Goal: Task Accomplishment & Management: Use online tool/utility

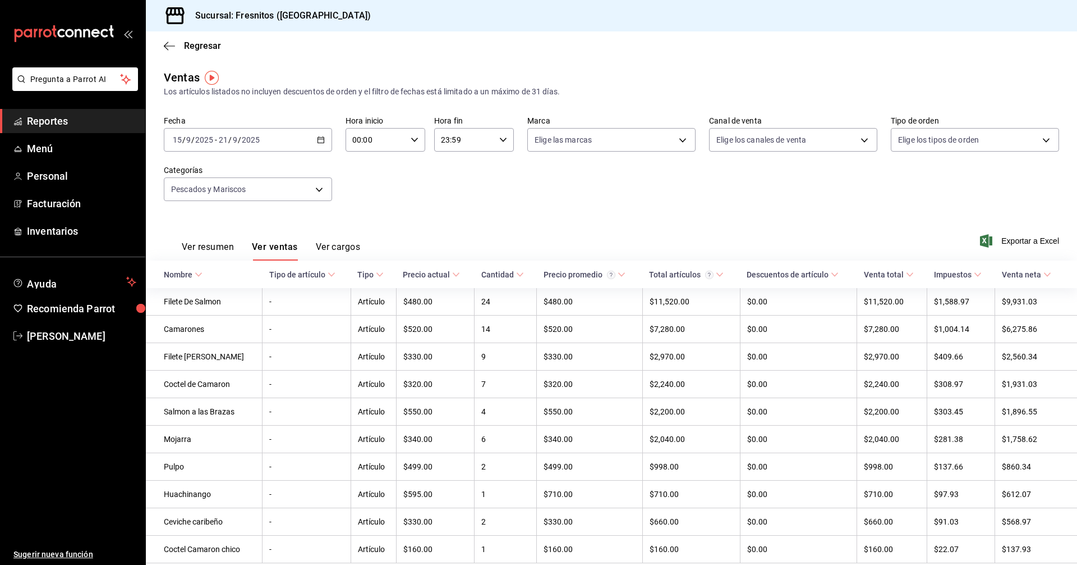
click at [724, 229] on div "Ver resumen Ver ventas Ver cargos Exportar a Excel" at bounding box center [612, 237] width 932 height 46
click at [724, 228] on div "Ver resumen Ver ventas Ver cargos Exportar a Excel" at bounding box center [612, 237] width 932 height 46
click at [321, 139] on icon "button" at bounding box center [321, 140] width 8 height 8
click at [200, 274] on span "Rango de fechas" at bounding box center [216, 275] width 87 height 12
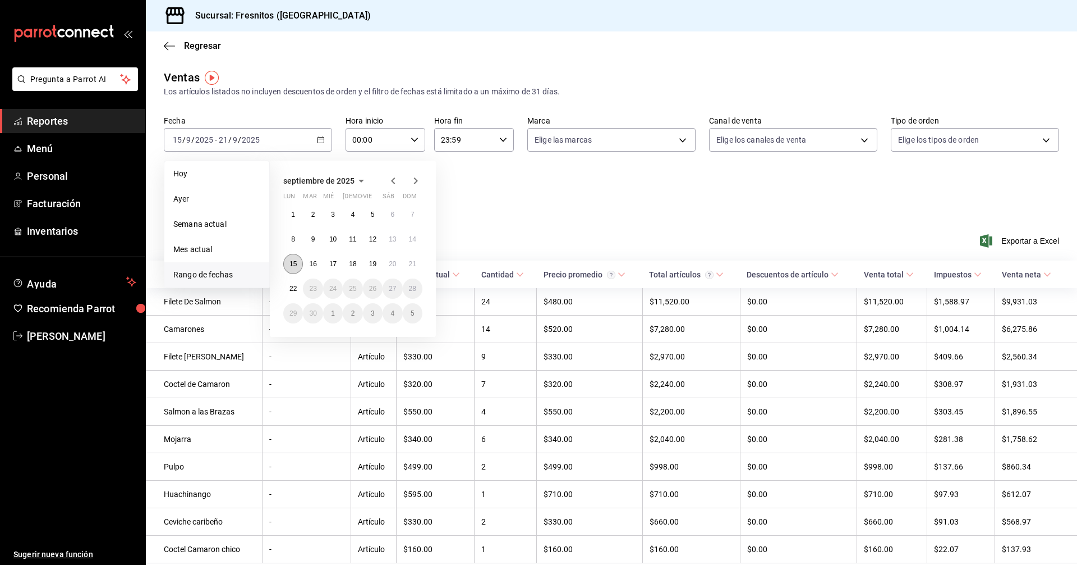
click at [290, 265] on abbr "15" at bounding box center [293, 264] width 7 height 8
click at [420, 263] on button "21" at bounding box center [413, 264] width 20 height 20
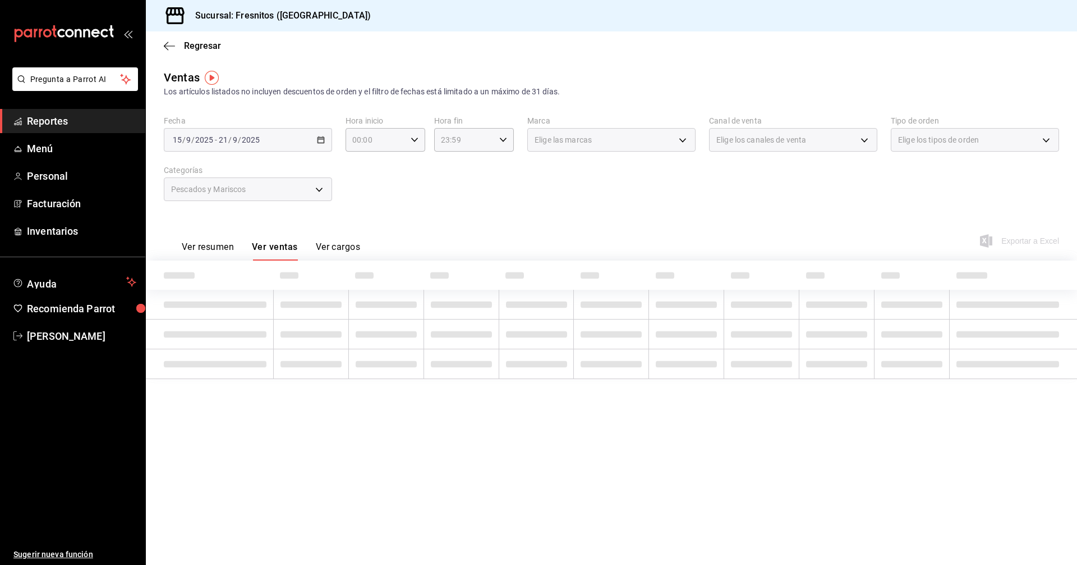
click at [484, 205] on div "Fecha [DATE] [DATE] - [DATE] [DATE] Hora inicio 00:00 Hora inicio Hora fin 23:5…" at bounding box center [612, 165] width 896 height 99
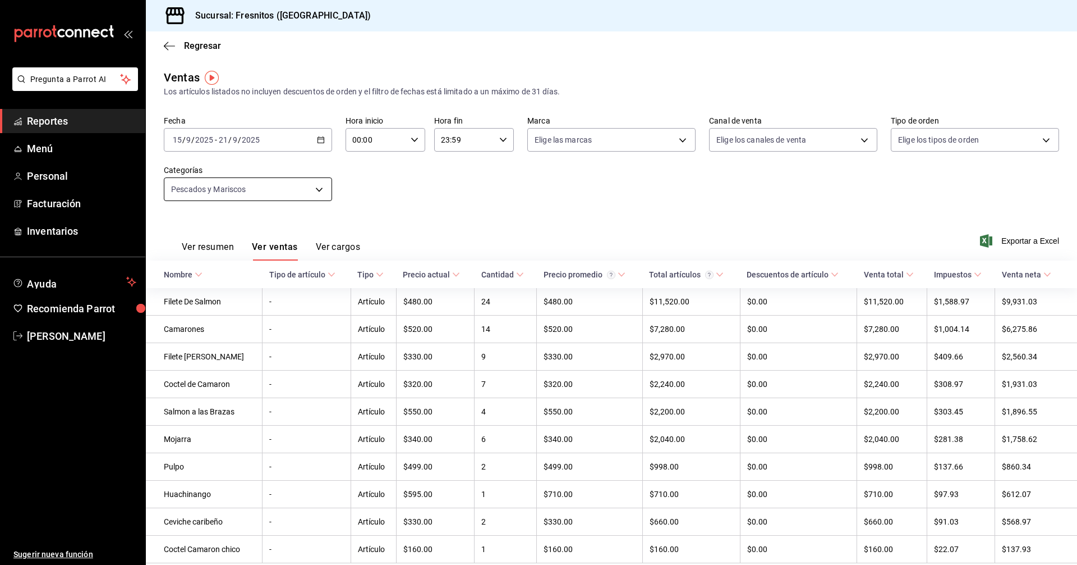
click at [316, 188] on body "Pregunta a Parrot AI Reportes Menú Personal Facturación Inventarios Ayuda Recom…" at bounding box center [538, 282] width 1077 height 565
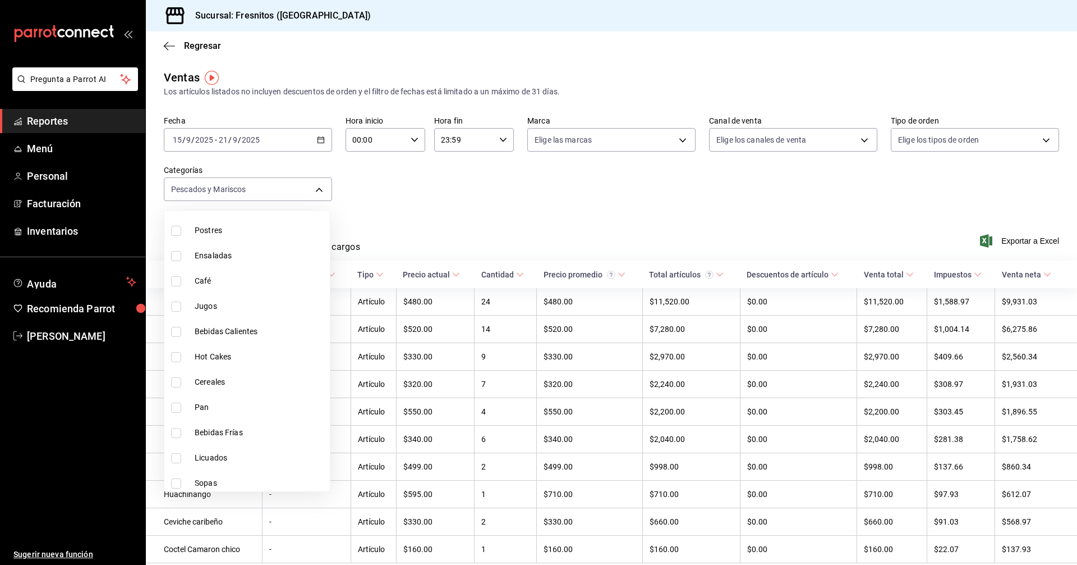
scroll to position [1047, 0]
click at [175, 378] on input "checkbox" at bounding box center [176, 378] width 10 height 10
checkbox input "false"
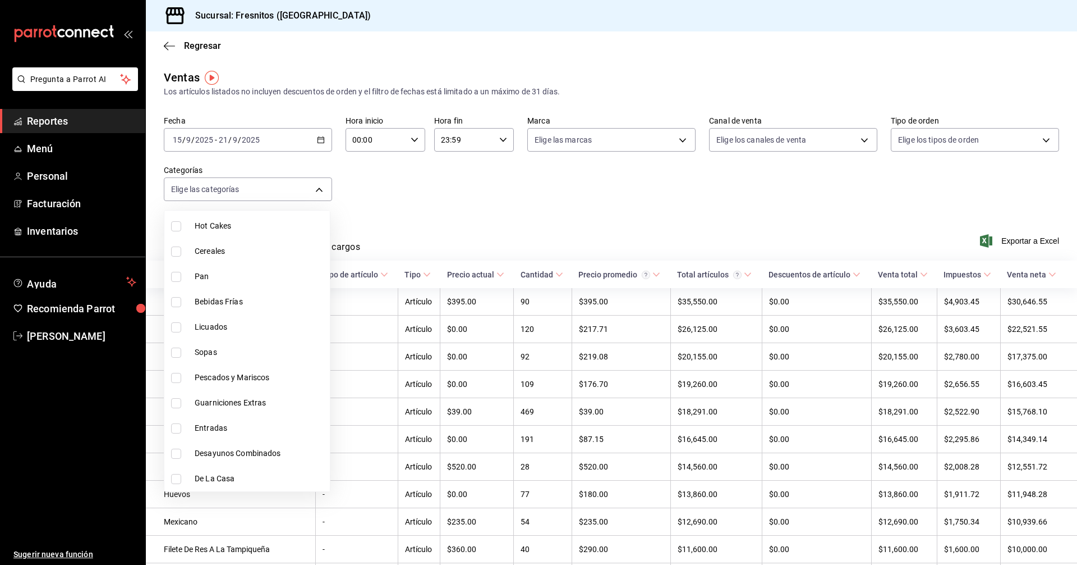
click at [177, 477] on input "checkbox" at bounding box center [176, 479] width 10 height 10
checkbox input "true"
type input "f6119913-d78b-4f89-b315-1376b93f7aa1"
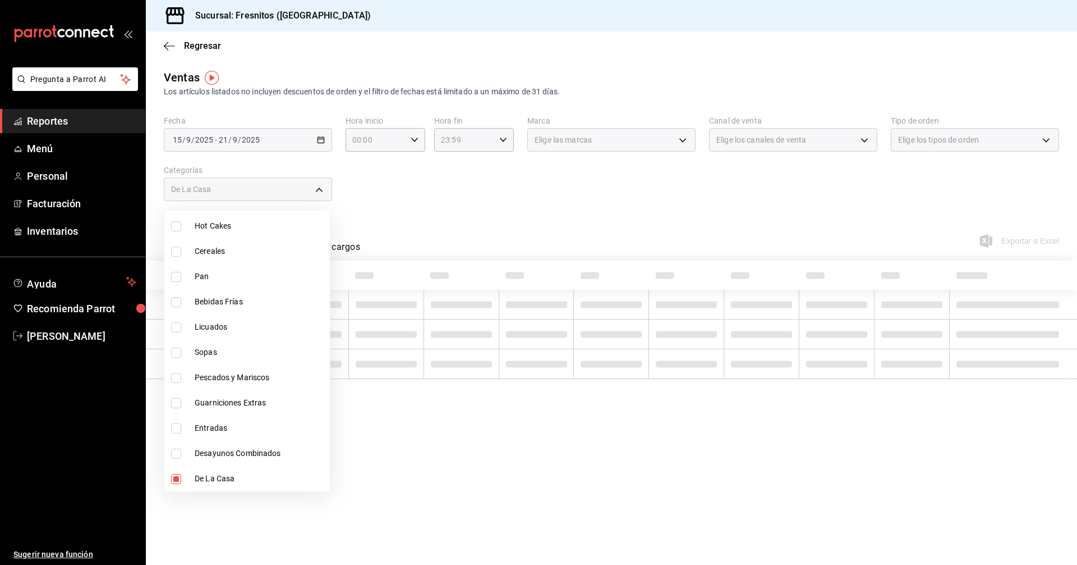
click at [619, 180] on div at bounding box center [538, 282] width 1077 height 565
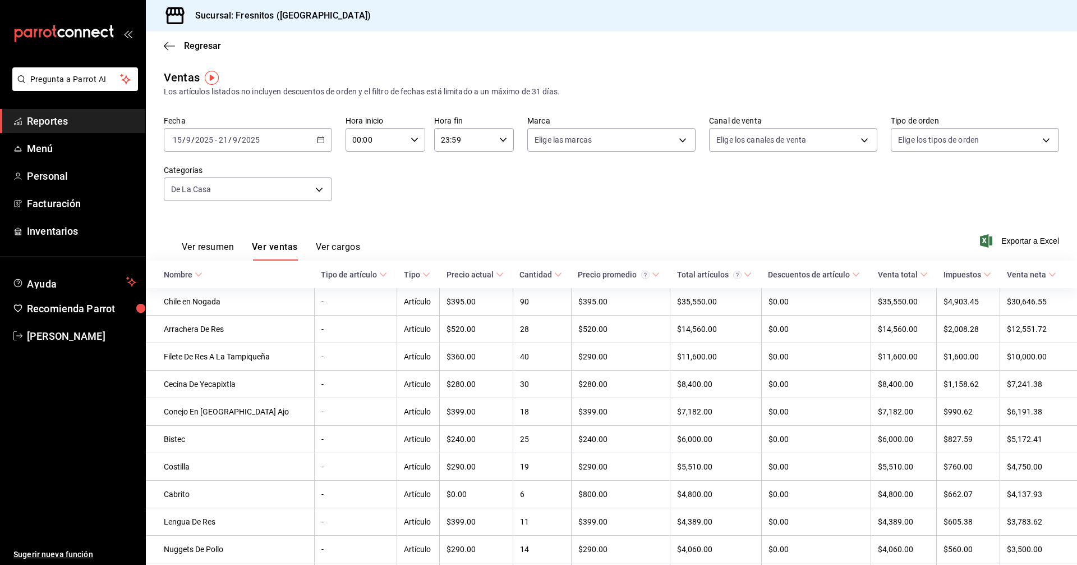
click at [195, 276] on icon at bounding box center [199, 274] width 8 height 8
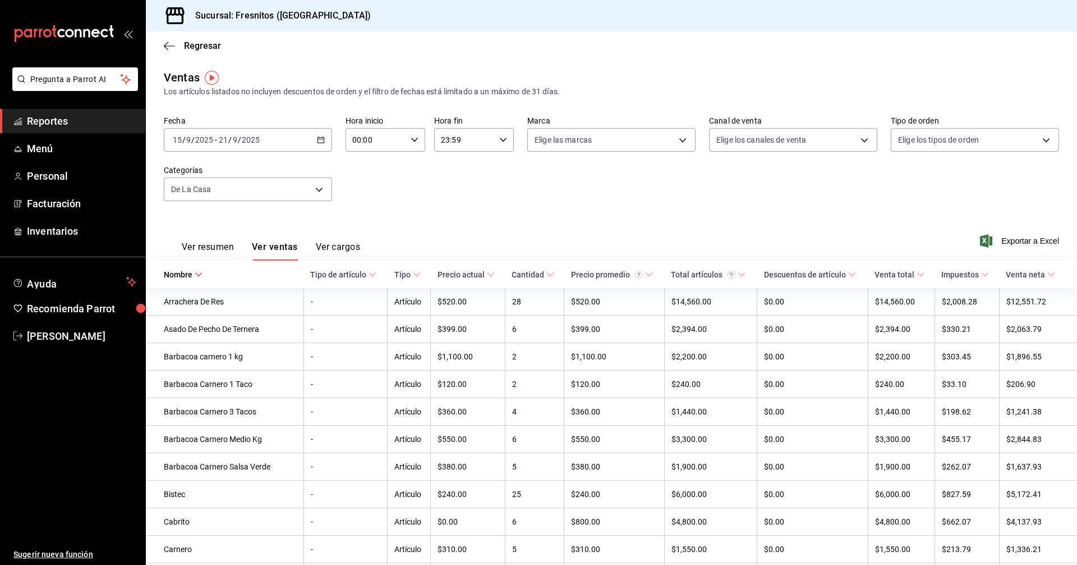
click at [720, 194] on div "Fecha [DATE] [DATE] - [DATE] [DATE] Hora inicio 00:00 Hora inicio Hora fin 23:5…" at bounding box center [612, 165] width 896 height 99
click at [1038, 240] on span "Exportar a Excel" at bounding box center [1021, 240] width 77 height 13
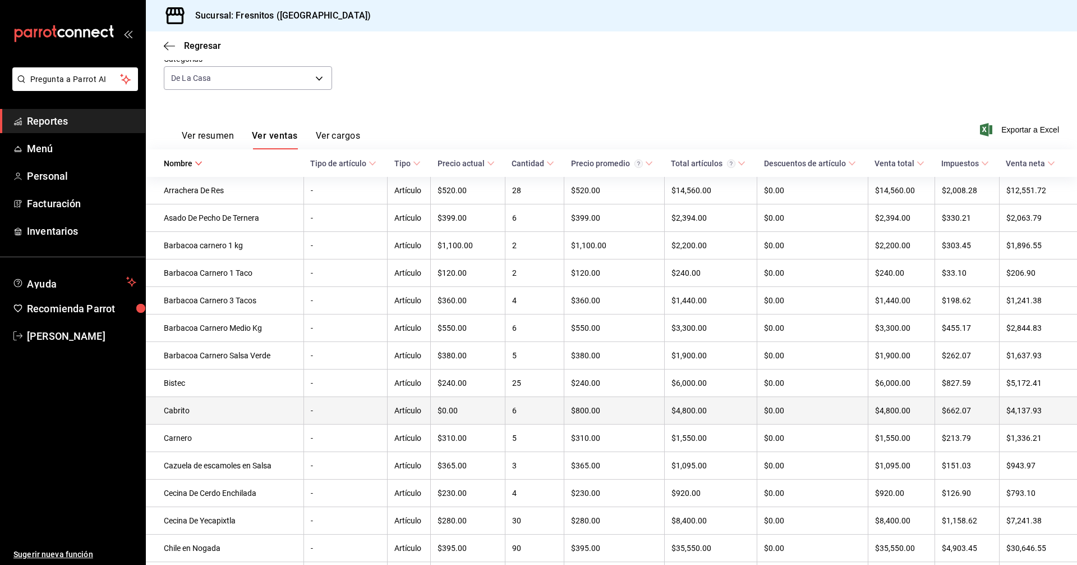
scroll to position [112, 0]
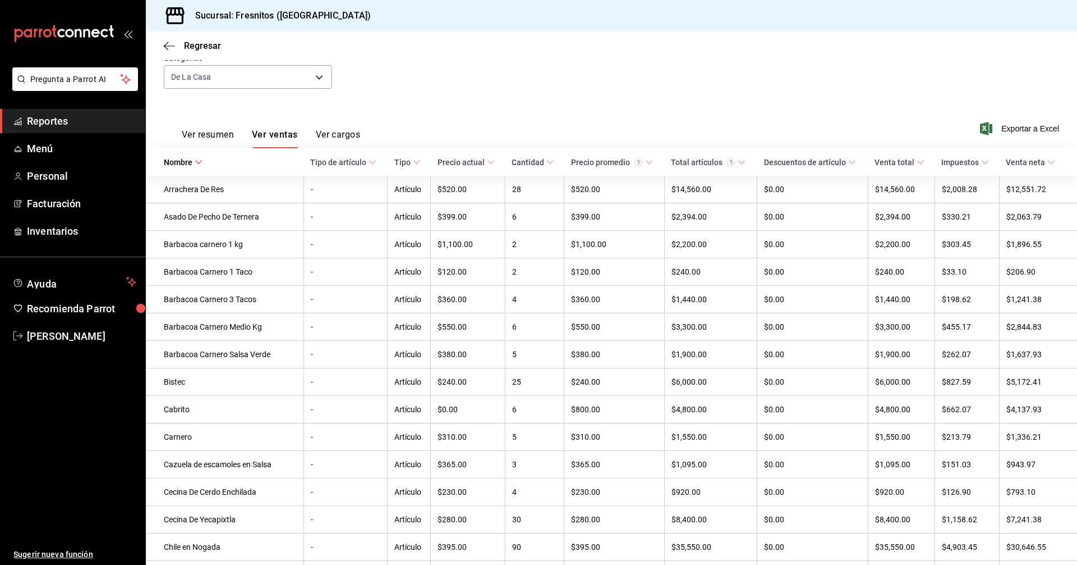
click at [203, 415] on td "Cabrito" at bounding box center [225, 409] width 158 height 27
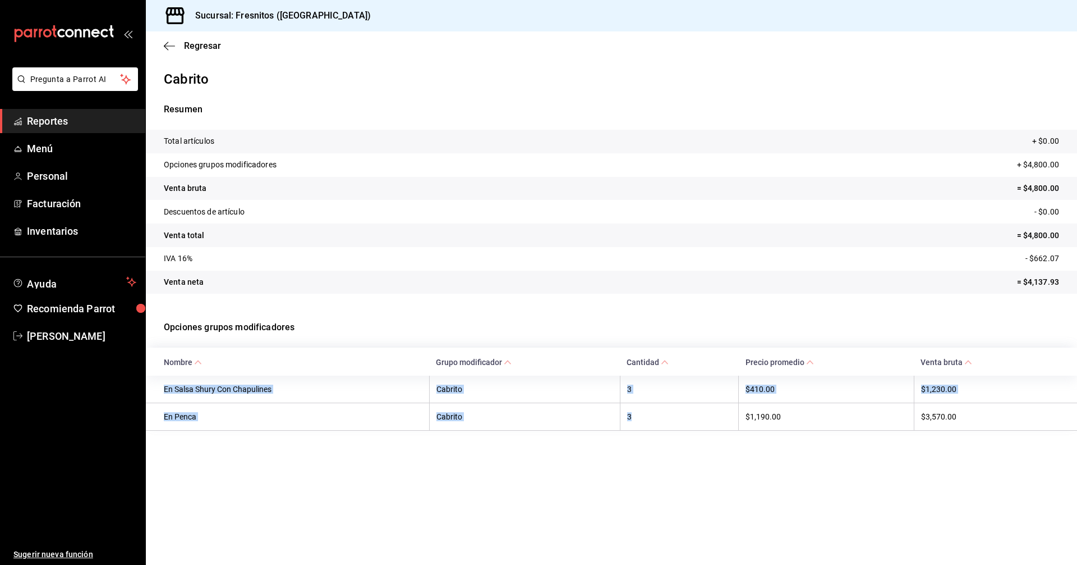
drag, startPoint x: 640, startPoint y: 417, endPoint x: 165, endPoint y: 387, distance: 476.3
click at [165, 387] on tbody "En Salsa Shury Con Chapulines Cabrito 3 $410.00 $1,230.00 En Penca Cabrito 3 $1…" at bounding box center [612, 402] width 932 height 55
copy tbody "En Salsa Shury Con Chapulines Cabrito 3 $410.00 $1,230.00 En Penca Cabrito 3"
click at [191, 46] on span "Regresar" at bounding box center [202, 45] width 37 height 11
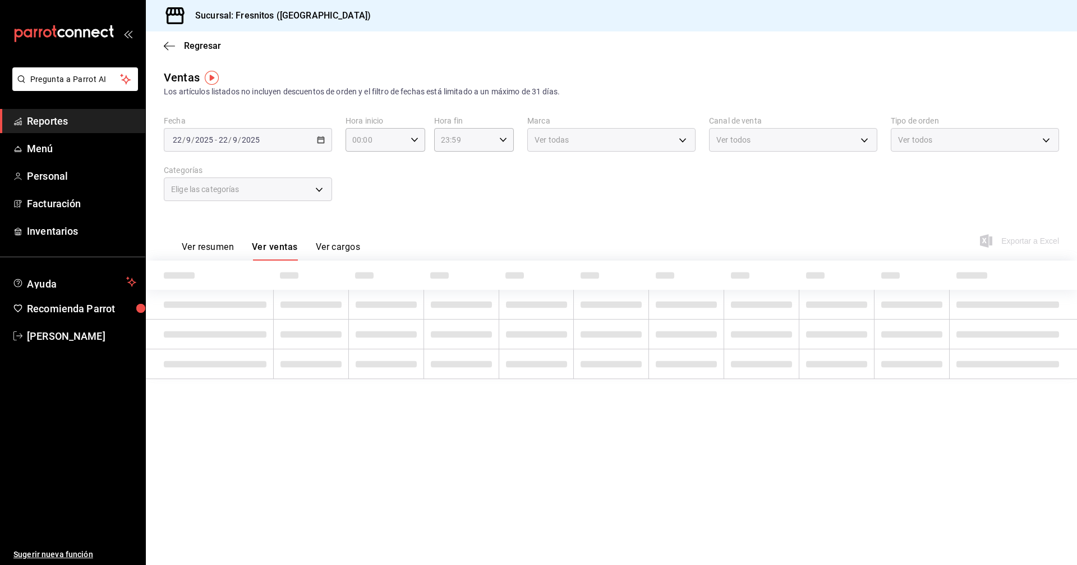
type input "f6119913-d78b-4f89-b315-1376b93f7aa1"
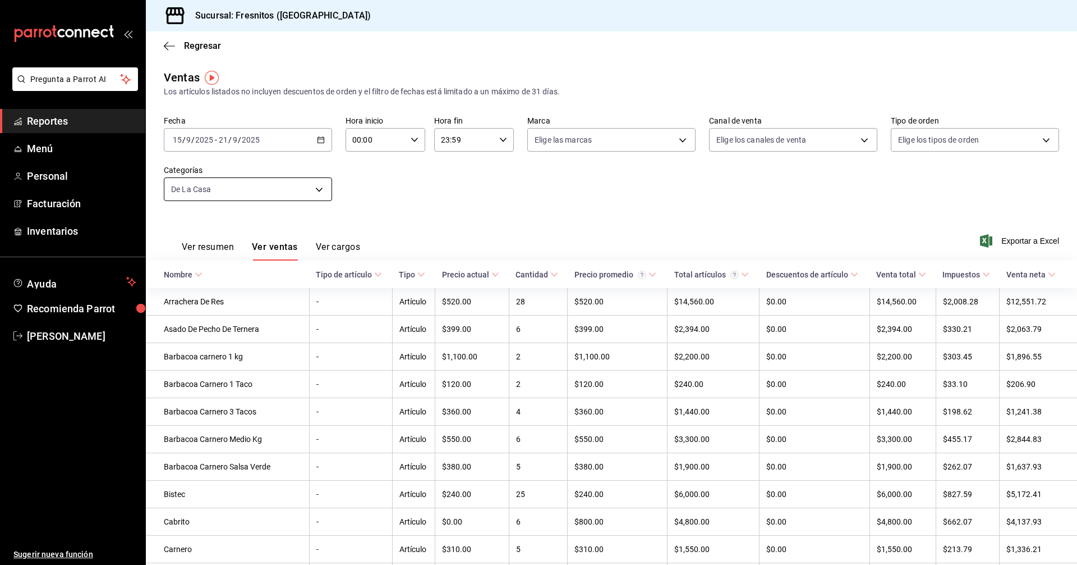
click at [314, 187] on body "Pregunta a Parrot AI Reportes Menú Personal Facturación Inventarios Ayuda Recom…" at bounding box center [538, 282] width 1077 height 565
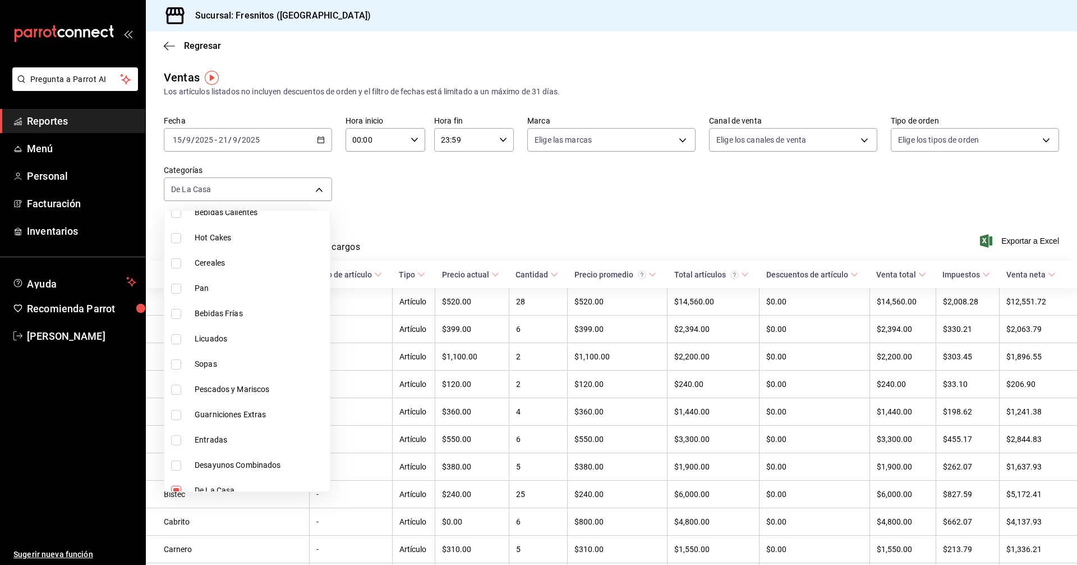
scroll to position [1047, 0]
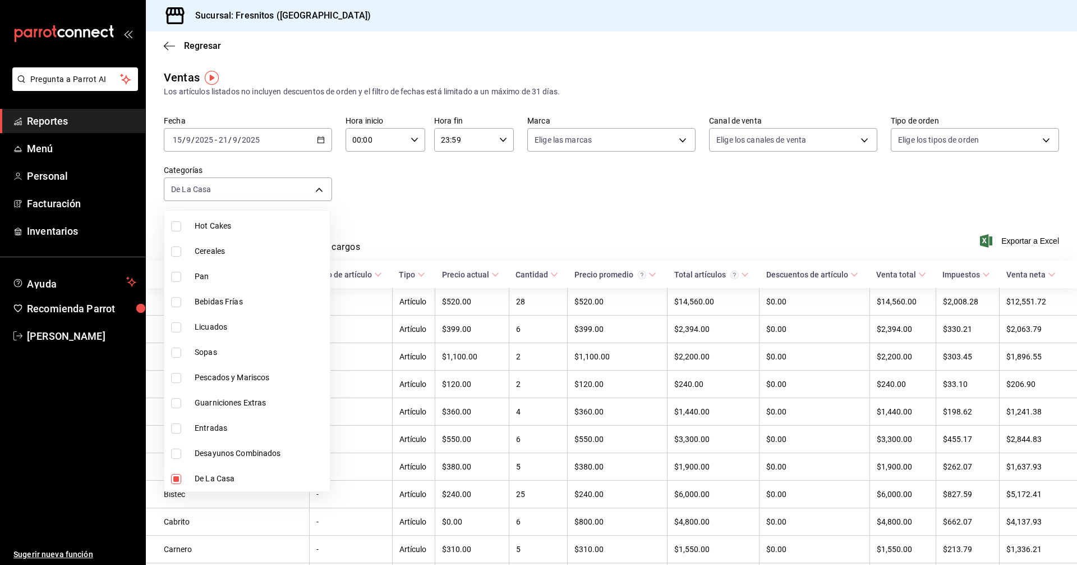
click at [178, 481] on input "checkbox" at bounding box center [176, 479] width 10 height 10
checkbox input "false"
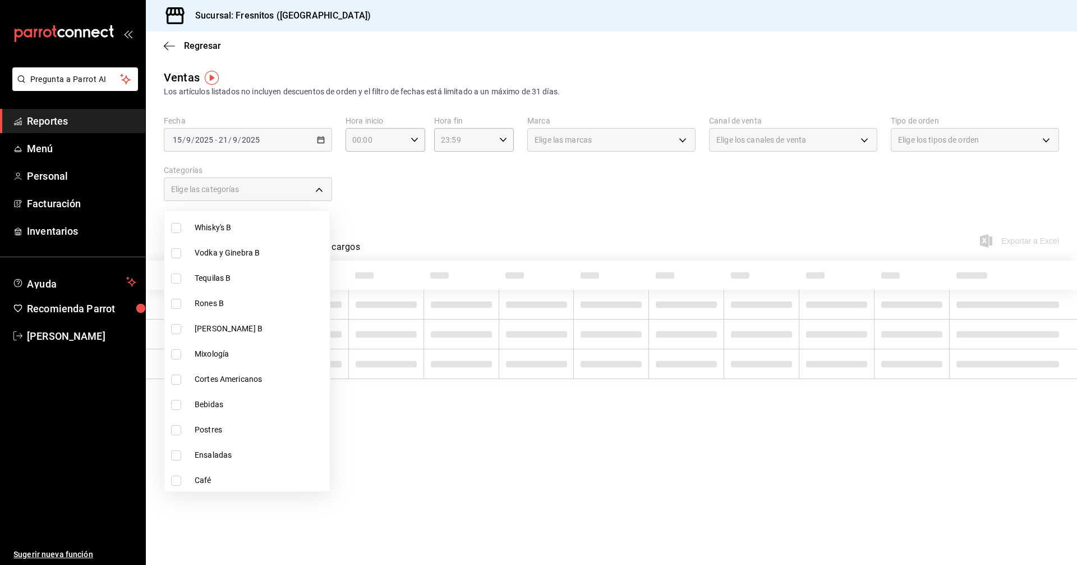
scroll to position [710, 0]
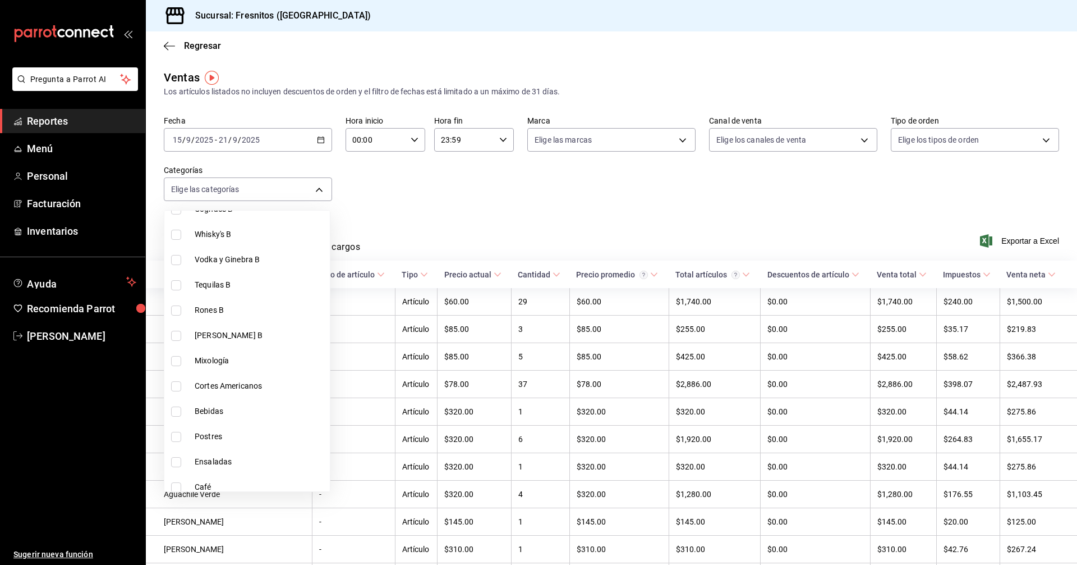
click at [176, 387] on input "checkbox" at bounding box center [176, 386] width 10 height 10
checkbox input "true"
type input "9754b4bf-f898-4a70-ae7f-45e25517f6c9"
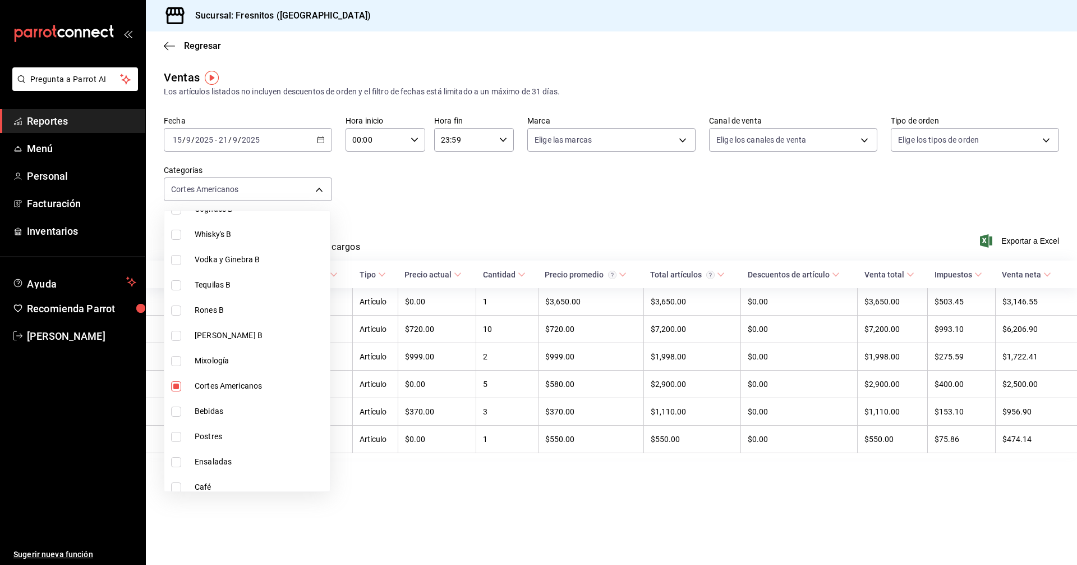
click at [475, 192] on div at bounding box center [538, 282] width 1077 height 565
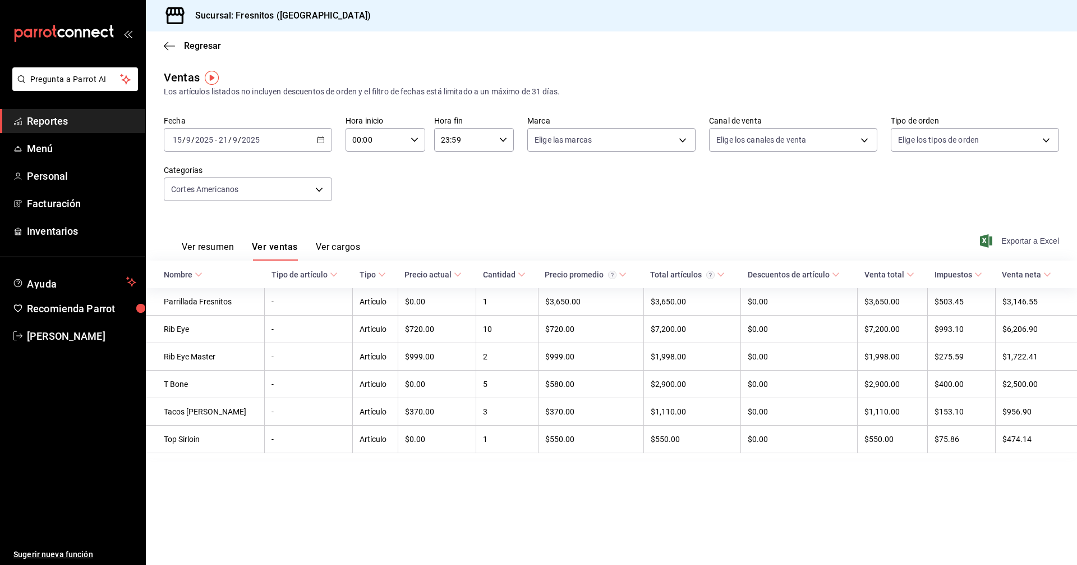
click at [1024, 239] on span "Exportar a Excel" at bounding box center [1021, 240] width 77 height 13
click at [319, 188] on body "Pregunta a Parrot AI Reportes Menú Personal Facturación Inventarios Ayuda Recom…" at bounding box center [538, 282] width 1077 height 565
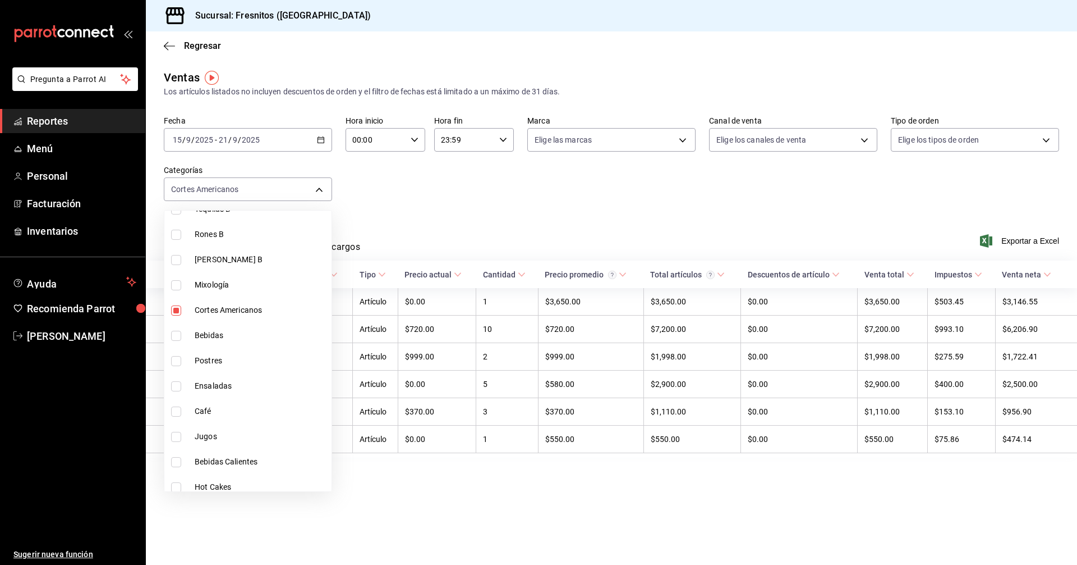
scroll to position [673, 0]
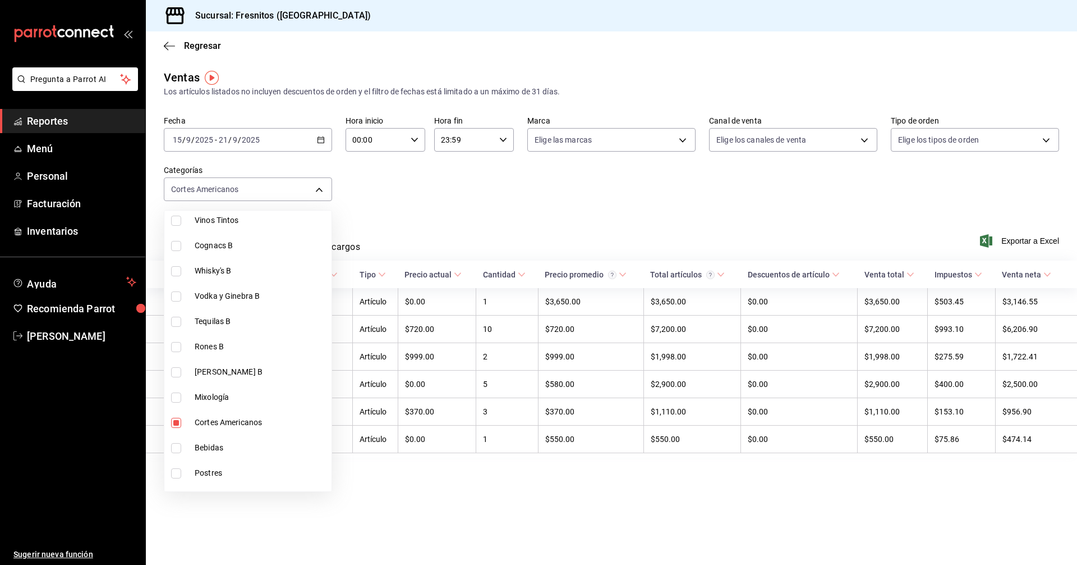
click at [176, 421] on input "checkbox" at bounding box center [176, 422] width 10 height 10
checkbox input "false"
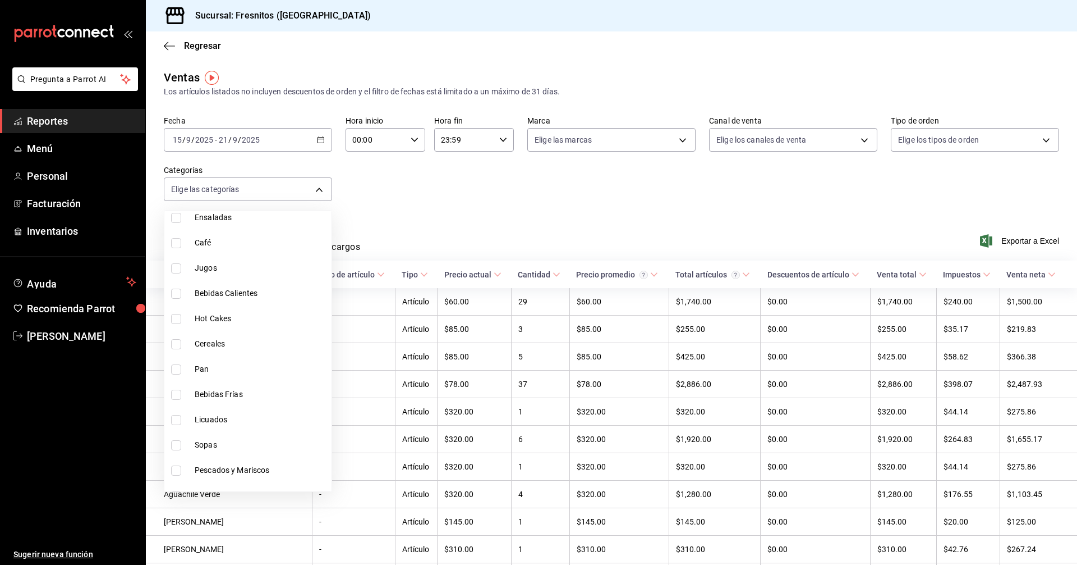
scroll to position [1010, 0]
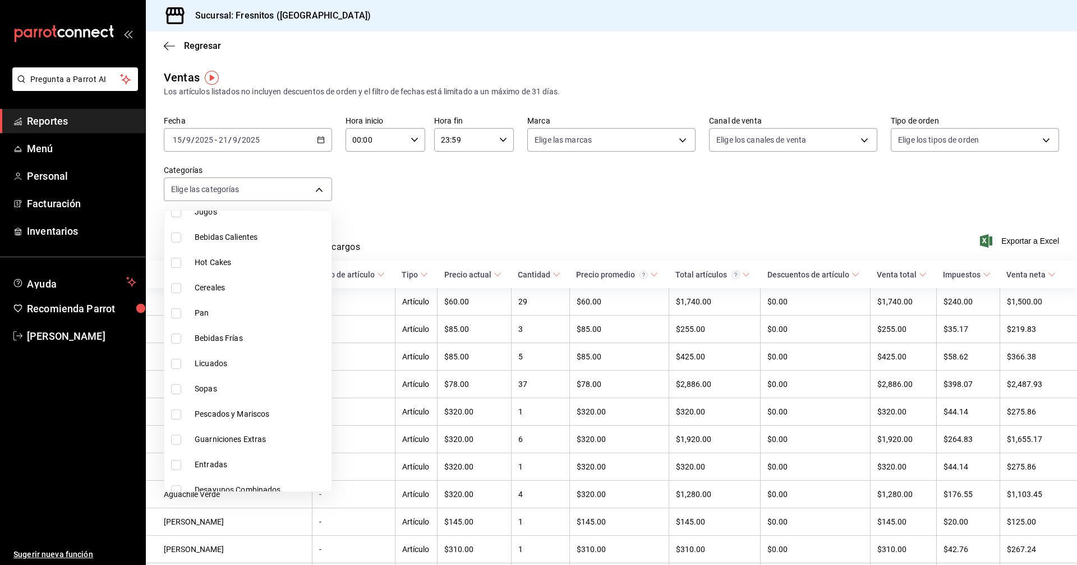
click at [177, 415] on input "checkbox" at bounding box center [176, 414] width 10 height 10
checkbox input "true"
type input "b034554c-ac68-4b4a-bd4f-21874369f14b"
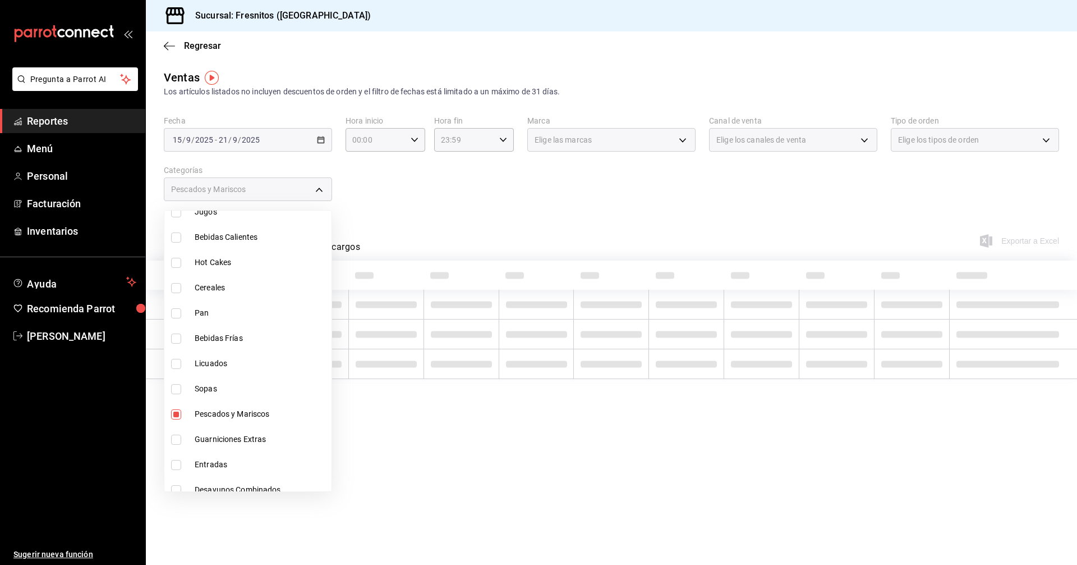
click at [578, 216] on div at bounding box center [538, 282] width 1077 height 565
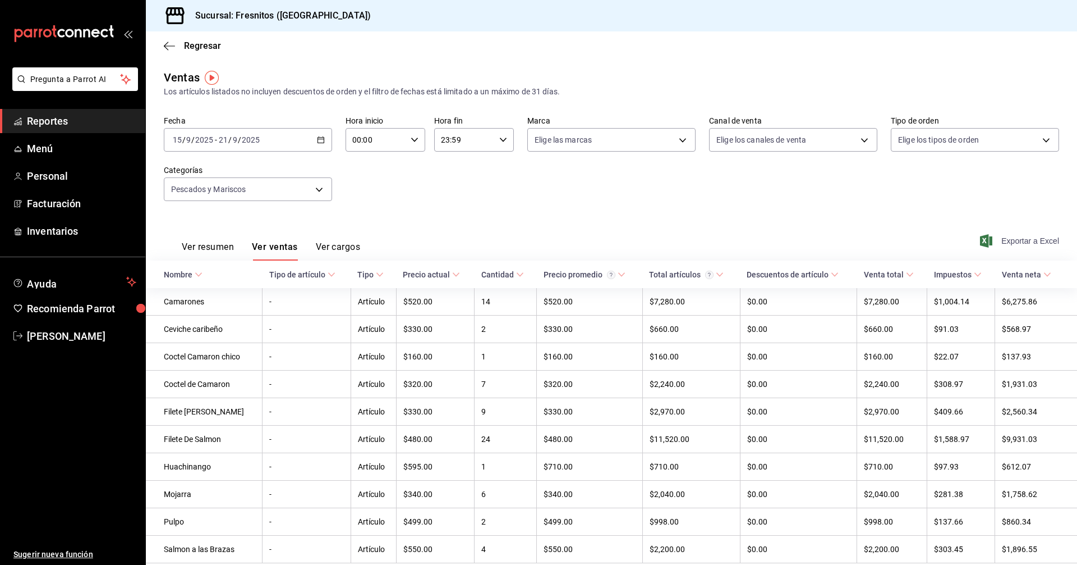
click at [1017, 237] on span "Exportar a Excel" at bounding box center [1021, 240] width 77 height 13
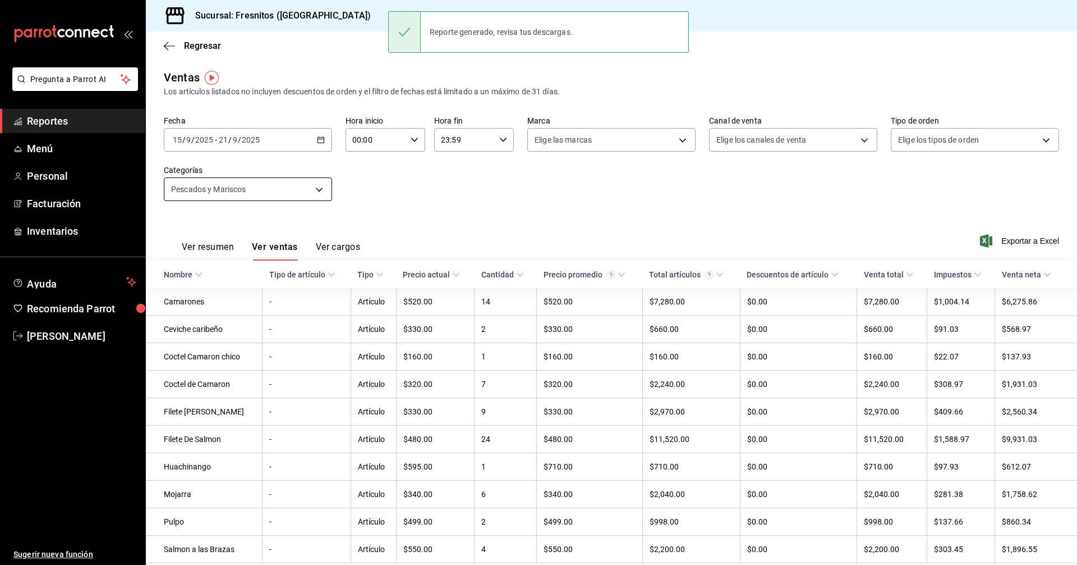
click at [323, 186] on body "Pregunta a Parrot AI Reportes Menú Personal Facturación Inventarios Ayuda Recom…" at bounding box center [538, 282] width 1077 height 565
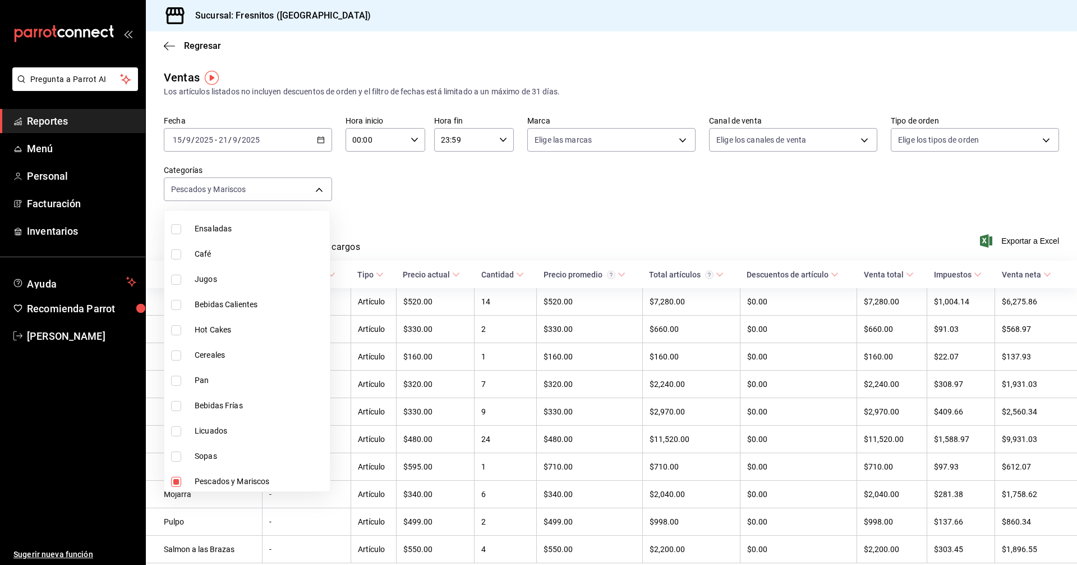
scroll to position [1047, 0]
drag, startPoint x: 172, startPoint y: 375, endPoint x: 177, endPoint y: 432, distance: 57.5
click at [172, 375] on input "checkbox" at bounding box center [176, 378] width 10 height 10
checkbox input "false"
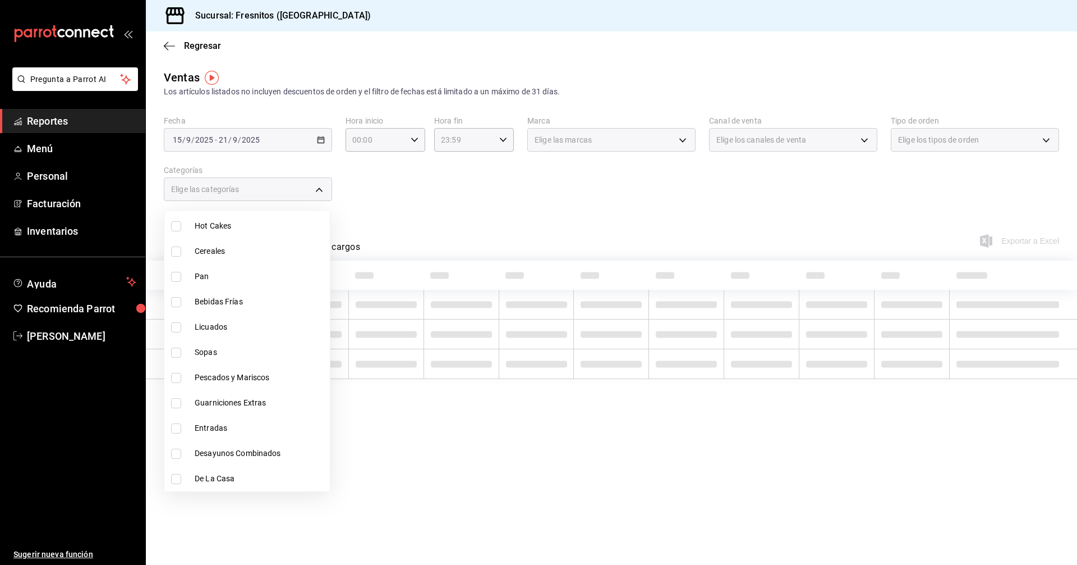
click at [172, 425] on input "checkbox" at bounding box center [176, 428] width 10 height 10
checkbox input "true"
type input "3dd7130d-623f-496b-8afd-ecd7a4aa8457"
click at [176, 453] on input "checkbox" at bounding box center [176, 453] width 10 height 10
checkbox input "true"
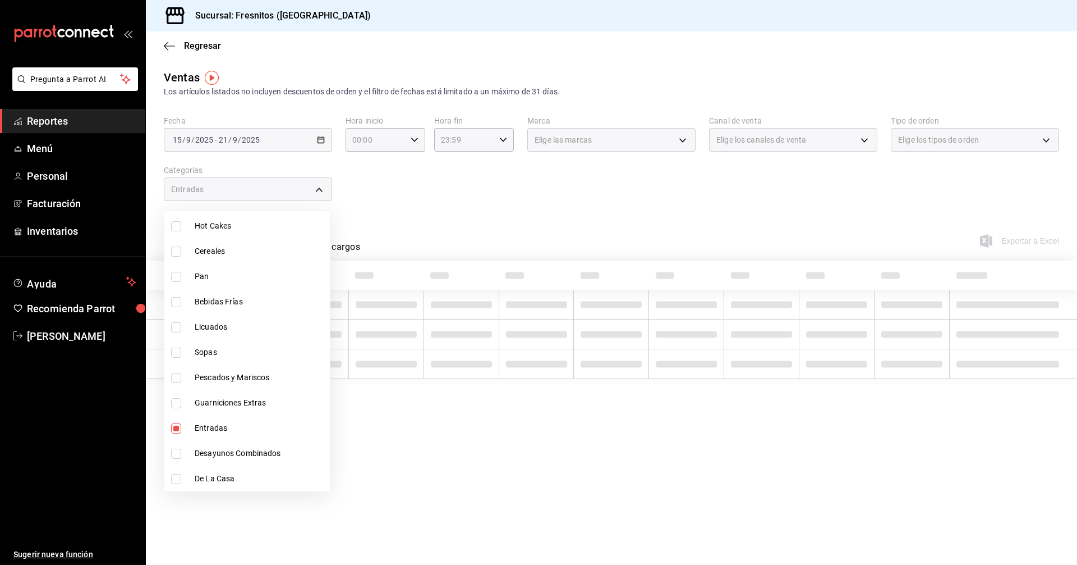
type input "3dd7130d-623f-496b-8afd-ecd7a4aa8457,595c7a15-2ed7-41c2-b782-00710019d552"
click at [614, 203] on div at bounding box center [538, 282] width 1077 height 565
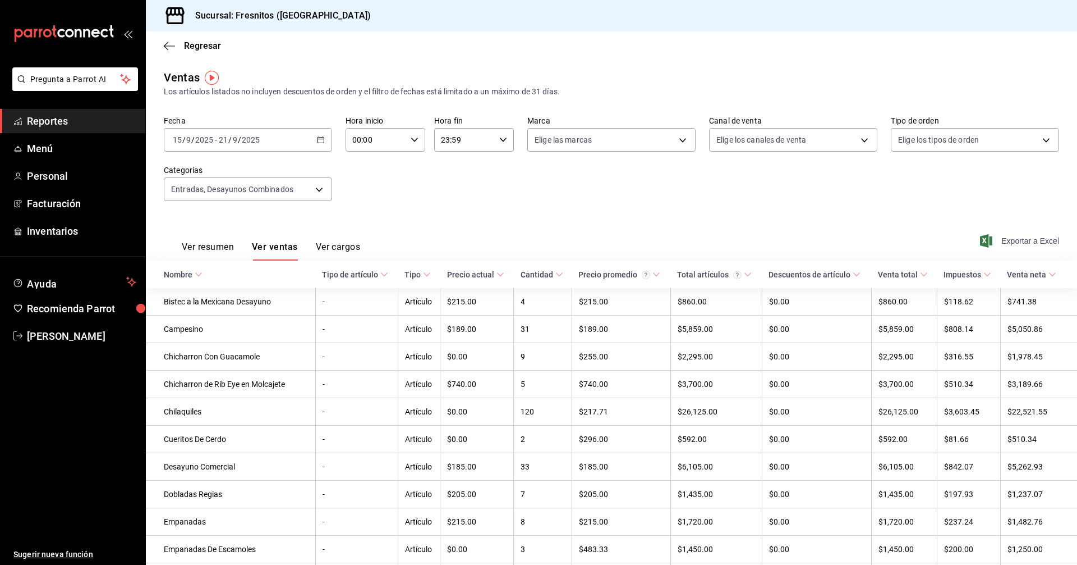
click at [1025, 241] on span "Exportar a Excel" at bounding box center [1021, 240] width 77 height 13
click at [196, 277] on icon at bounding box center [199, 274] width 8 height 8
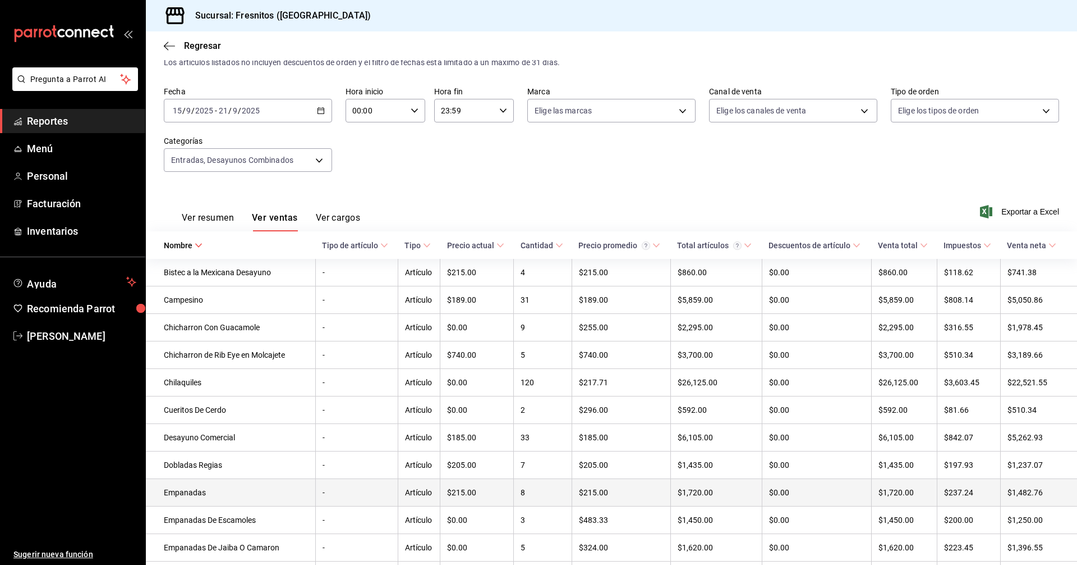
scroll to position [112, 0]
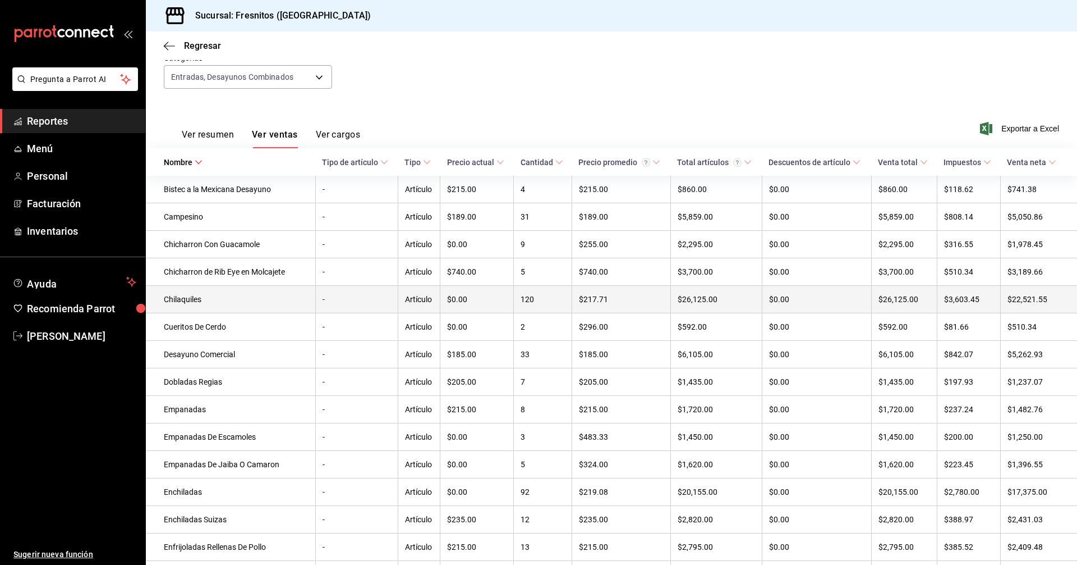
click at [207, 305] on td "Chilaquiles" at bounding box center [230, 299] width 169 height 27
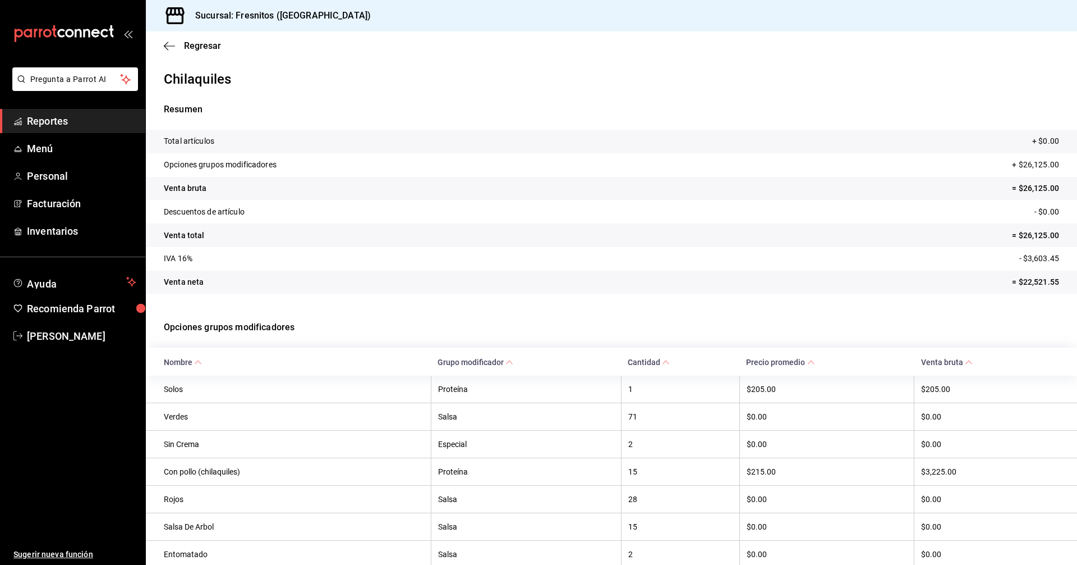
scroll to position [168, 0]
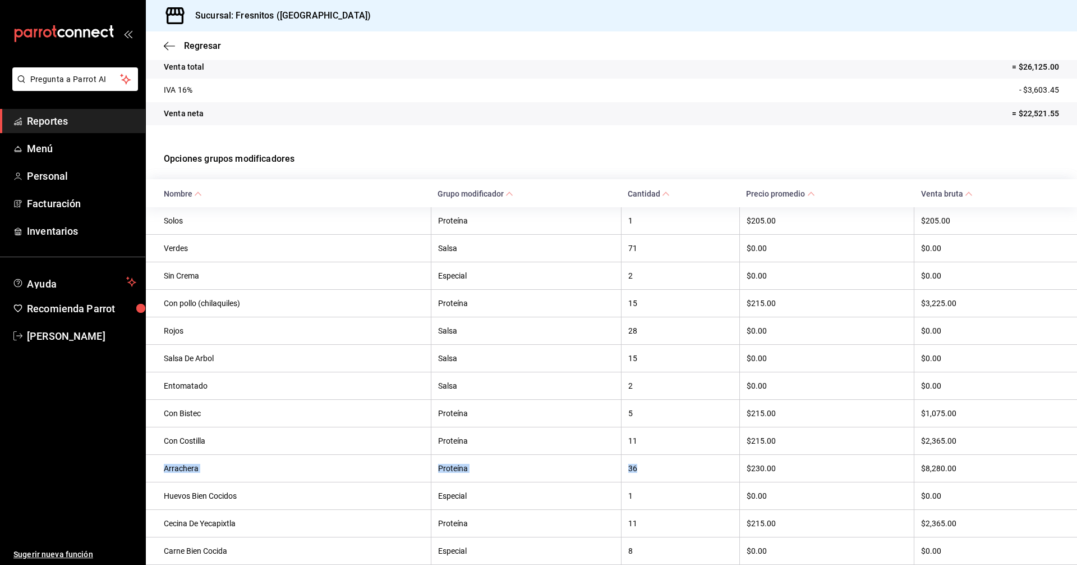
drag, startPoint x: 636, startPoint y: 475, endPoint x: 161, endPoint y: 476, distance: 475.3
click at [161, 476] on tr "Arrachera Proteína 36 $230.00 $8,280.00" at bounding box center [612, 467] width 932 height 27
copy tr "Arrachera Proteína 36"
click at [200, 45] on span "Regresar" at bounding box center [202, 45] width 37 height 11
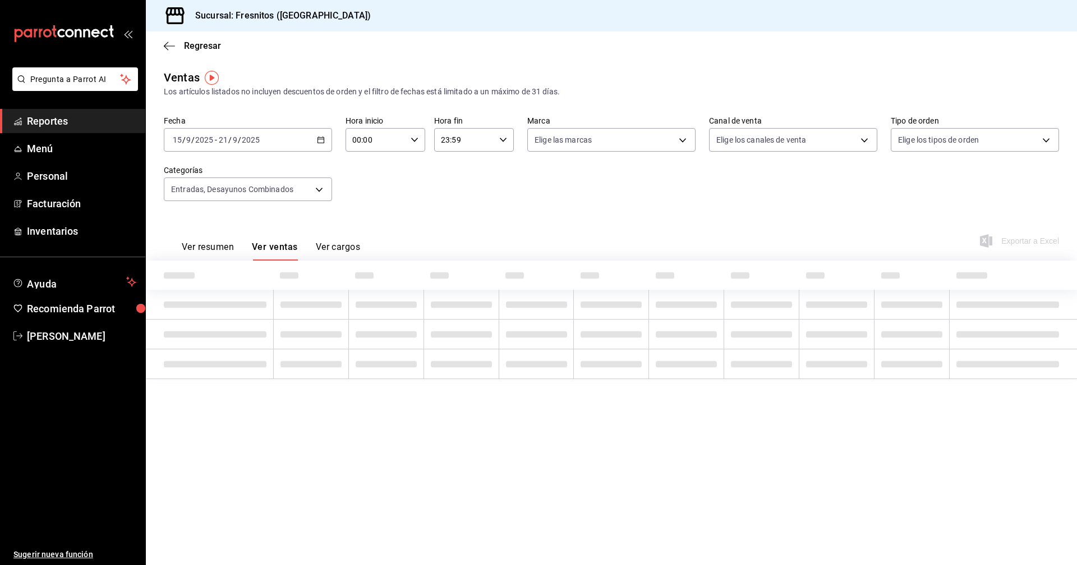
type input "3dd7130d-623f-496b-8afd-ecd7a4aa8457,595c7a15-2ed7-41c2-b782-00710019d552"
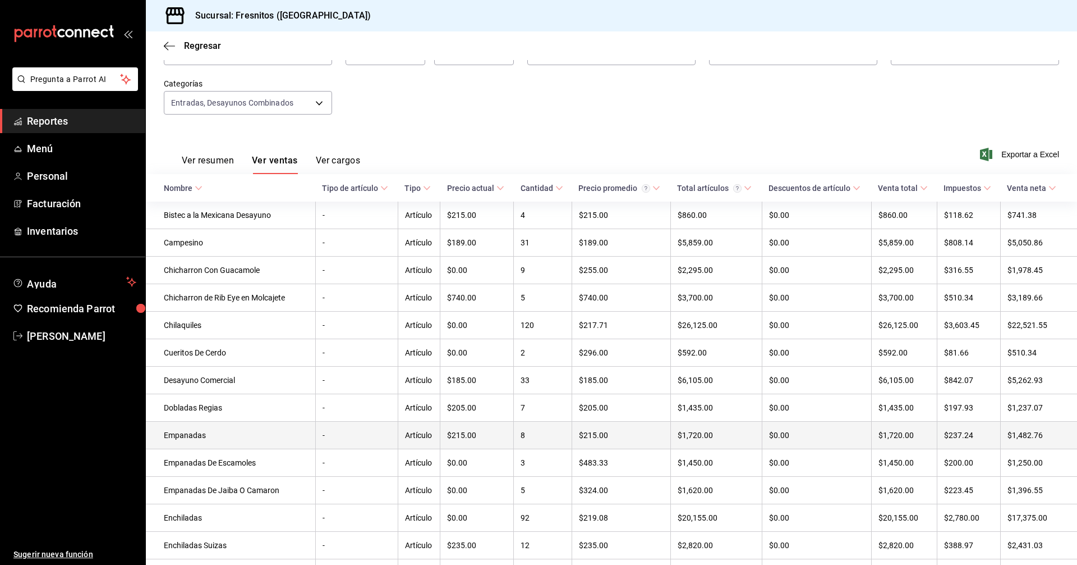
scroll to position [112, 0]
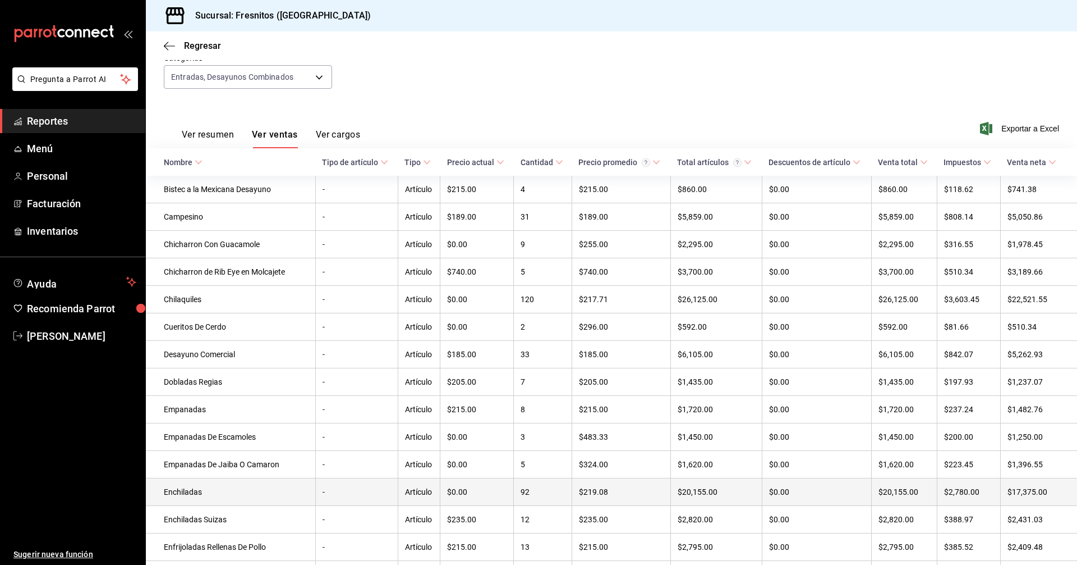
click at [207, 504] on td "Enchiladas" at bounding box center [230, 491] width 169 height 27
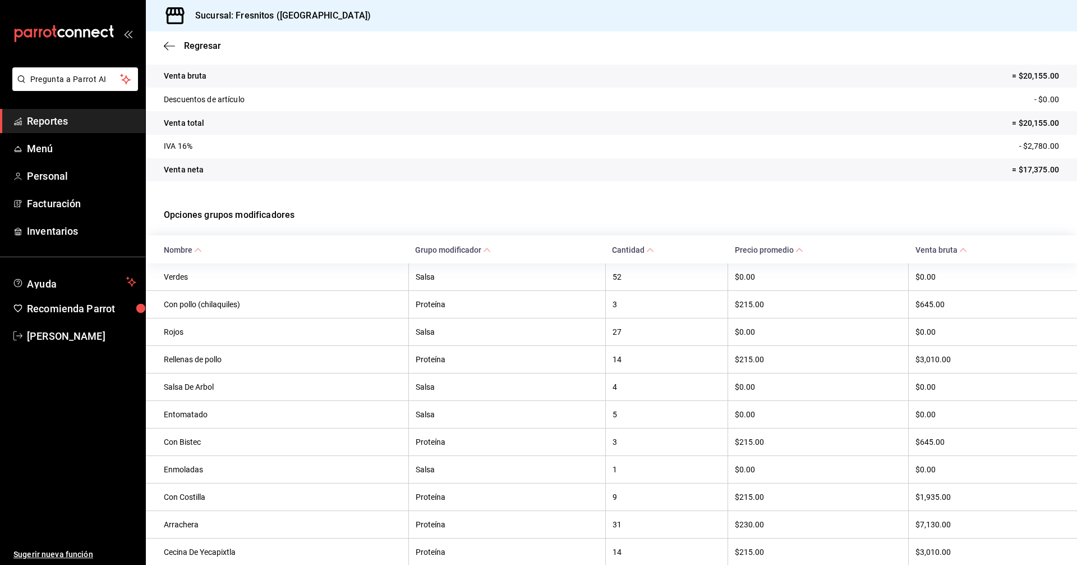
scroll to position [168, 0]
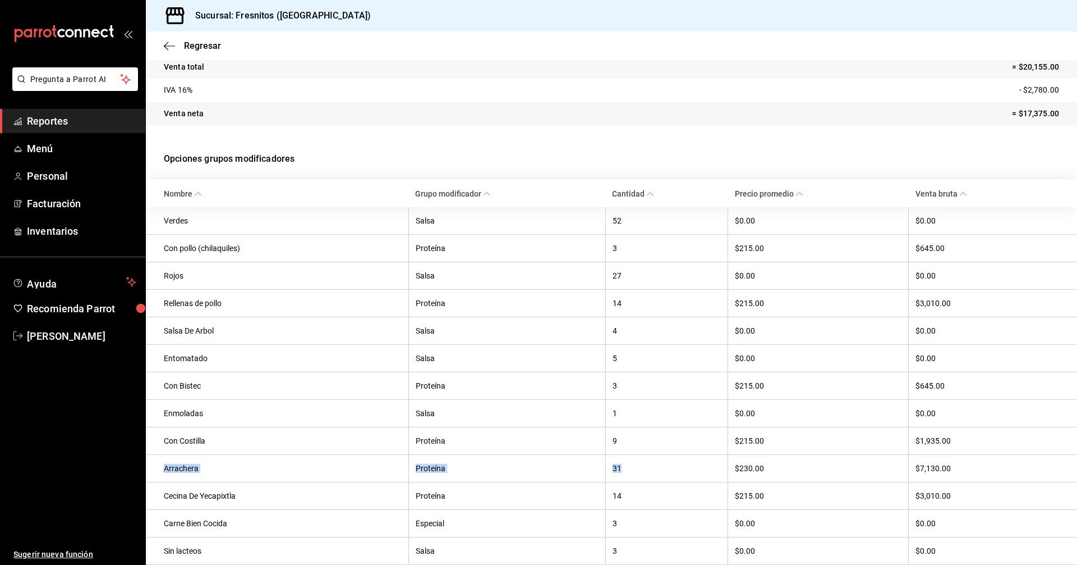
drag, startPoint x: 589, startPoint y: 471, endPoint x: 149, endPoint y: 471, distance: 439.9
click at [149, 471] on tr "Arrachera Proteína 31 $230.00 $7,130.00" at bounding box center [612, 467] width 932 height 27
copy tr "Arrachera Proteína 31"
click at [200, 43] on span "Regresar" at bounding box center [202, 45] width 37 height 11
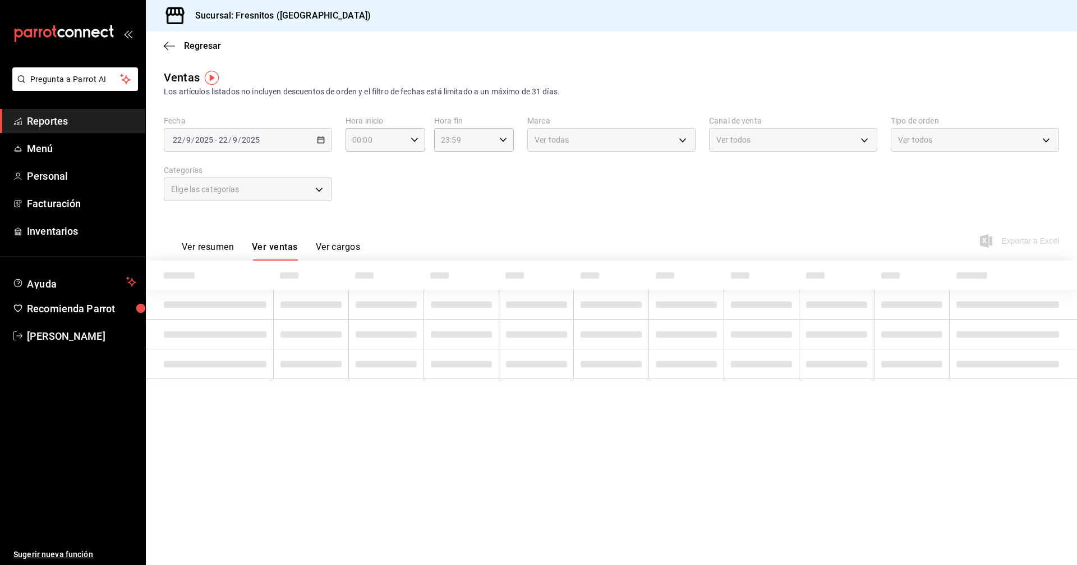
type input "3dd7130d-623f-496b-8afd-ecd7a4aa8457,595c7a15-2ed7-41c2-b782-00710019d552"
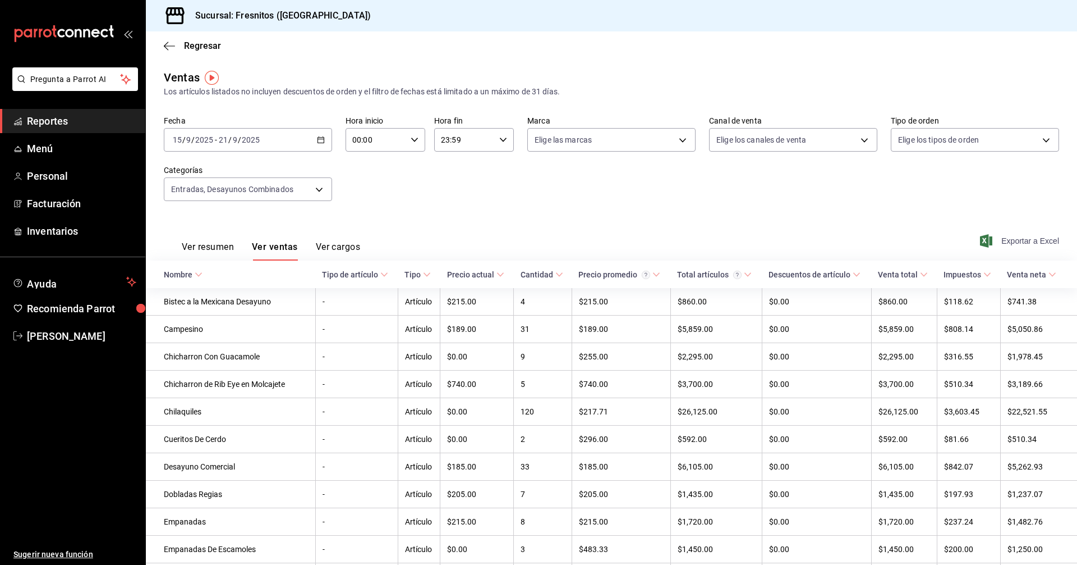
click at [1010, 238] on span "Exportar a Excel" at bounding box center [1021, 240] width 77 height 13
click at [295, 417] on td "Chilaquiles" at bounding box center [230, 411] width 169 height 27
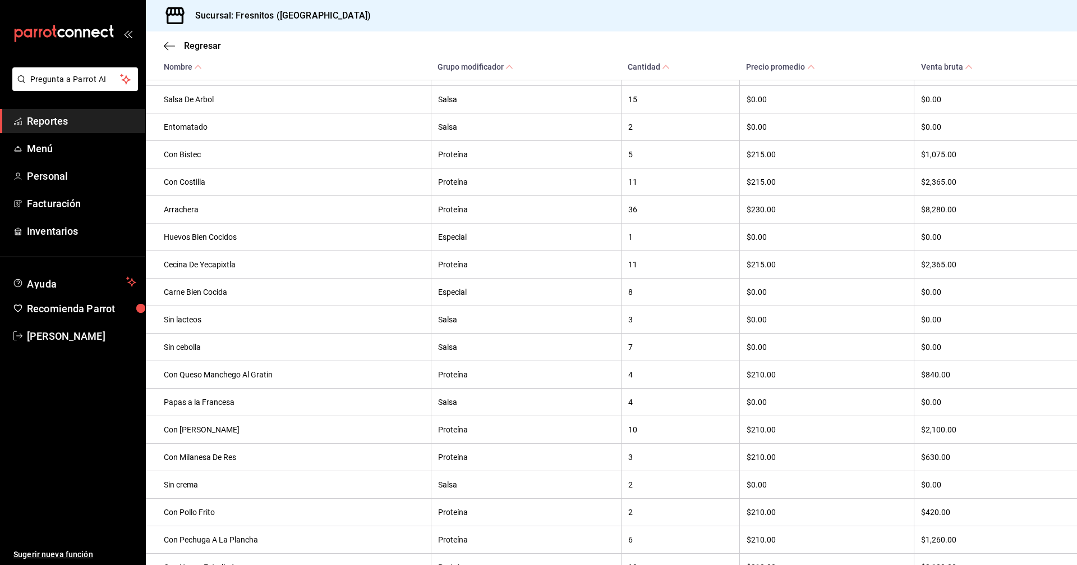
scroll to position [449, 0]
drag, startPoint x: 636, startPoint y: 464, endPoint x: 151, endPoint y: 468, distance: 484.8
click at [151, 468] on tr "Con Milanesa De Res Proteína 3 $210.00 $630.00" at bounding box center [612, 455] width 932 height 27
copy tr "Con Milanesa De Res Proteína 3"
click at [195, 42] on span "Regresar" at bounding box center [202, 45] width 37 height 11
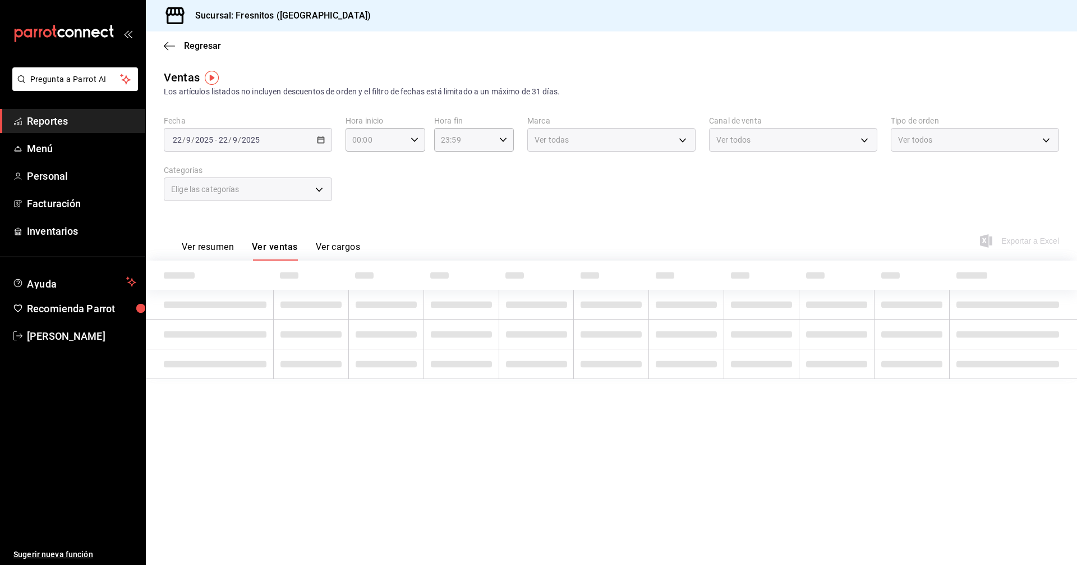
type input "3dd7130d-623f-496b-8afd-ecd7a4aa8457,595c7a15-2ed7-41c2-b782-00710019d552"
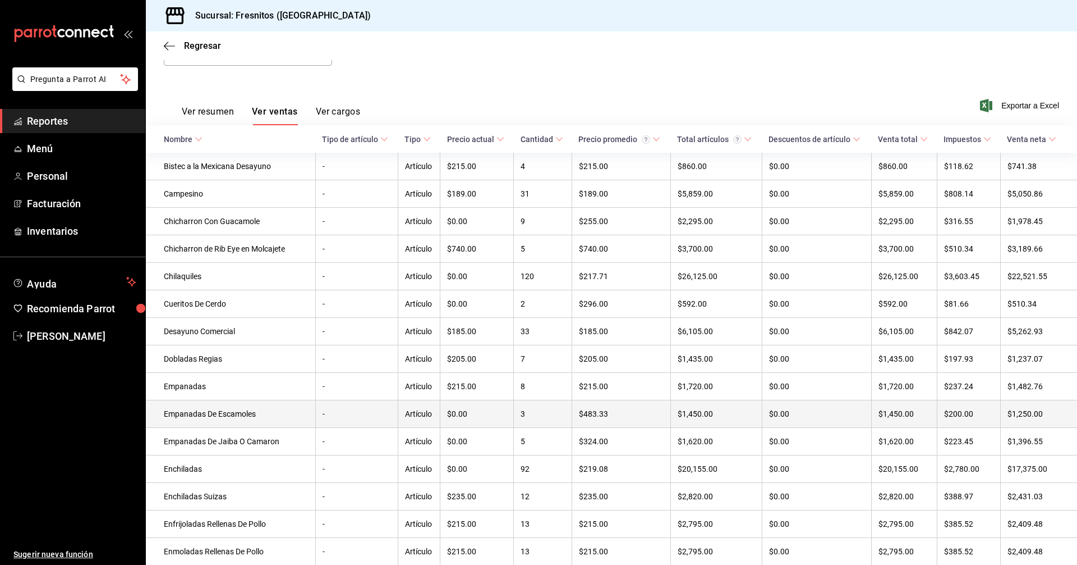
scroll to position [168, 0]
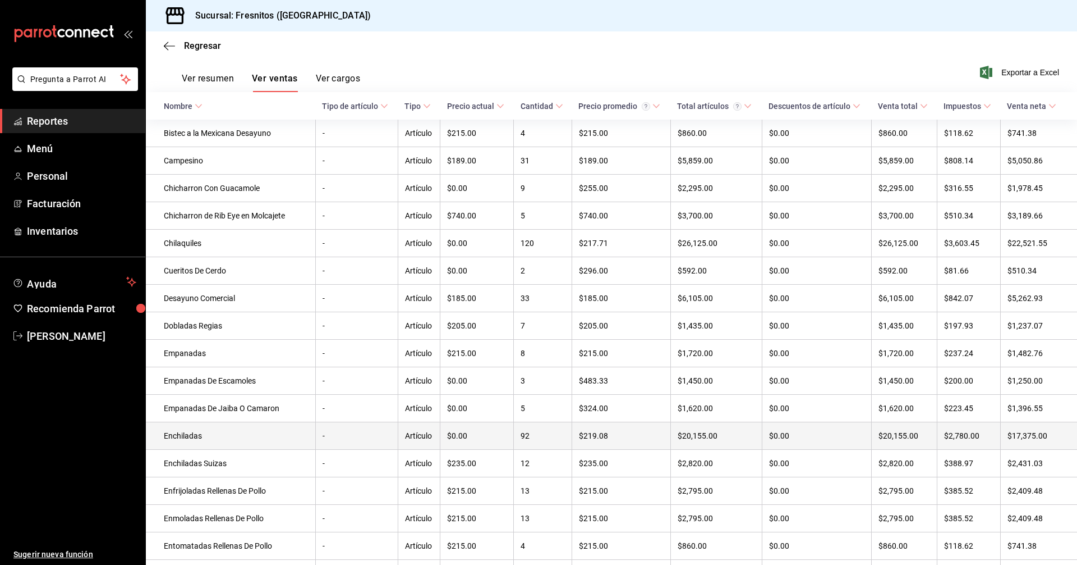
click at [203, 441] on td "Enchiladas" at bounding box center [230, 435] width 169 height 27
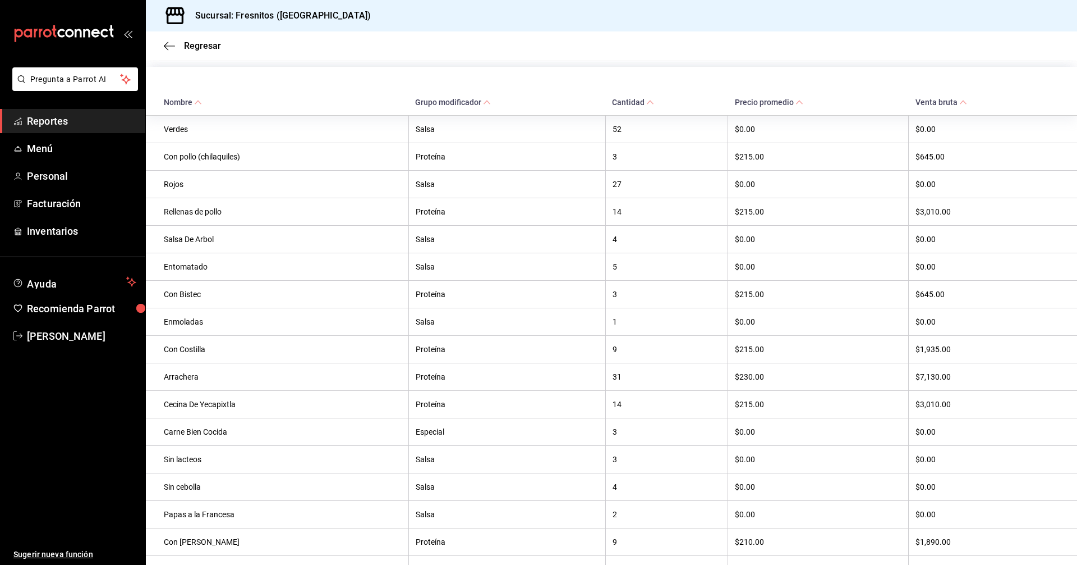
scroll to position [393, 0]
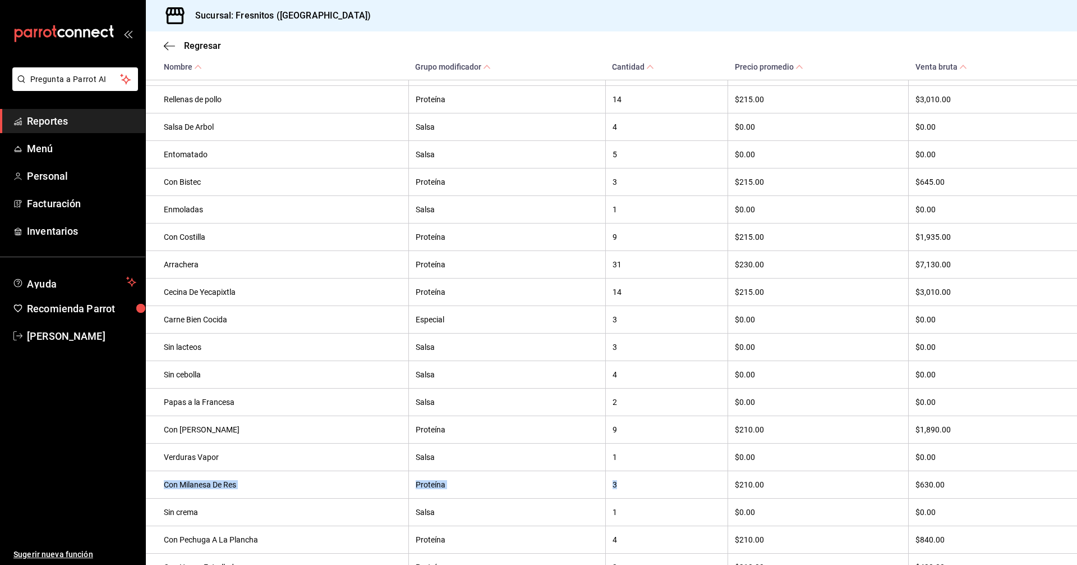
drag, startPoint x: 622, startPoint y: 495, endPoint x: 159, endPoint y: 498, distance: 463.5
click at [159, 498] on tr "Con Milanesa De Res Proteína 3 $210.00 $630.00" at bounding box center [612, 483] width 932 height 27
copy tr "Con Milanesa De Res Proteína 3"
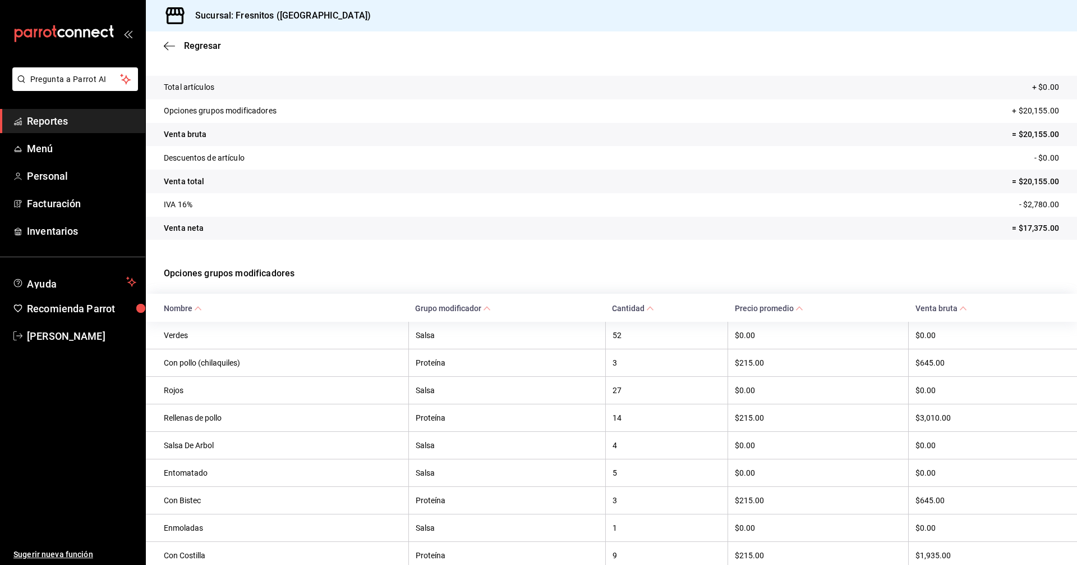
scroll to position [0, 0]
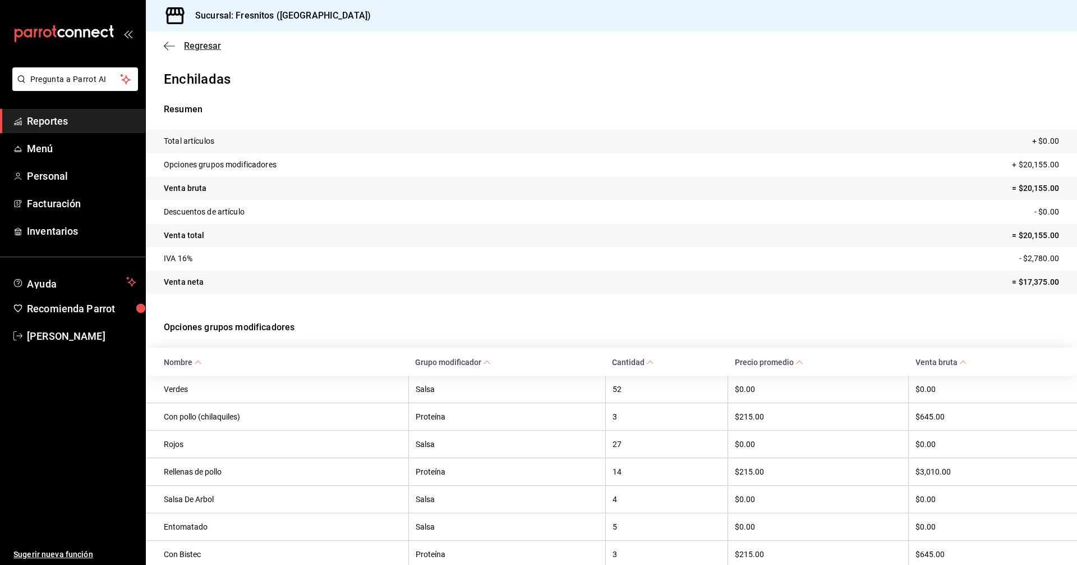
click at [191, 44] on span "Regresar" at bounding box center [202, 45] width 37 height 11
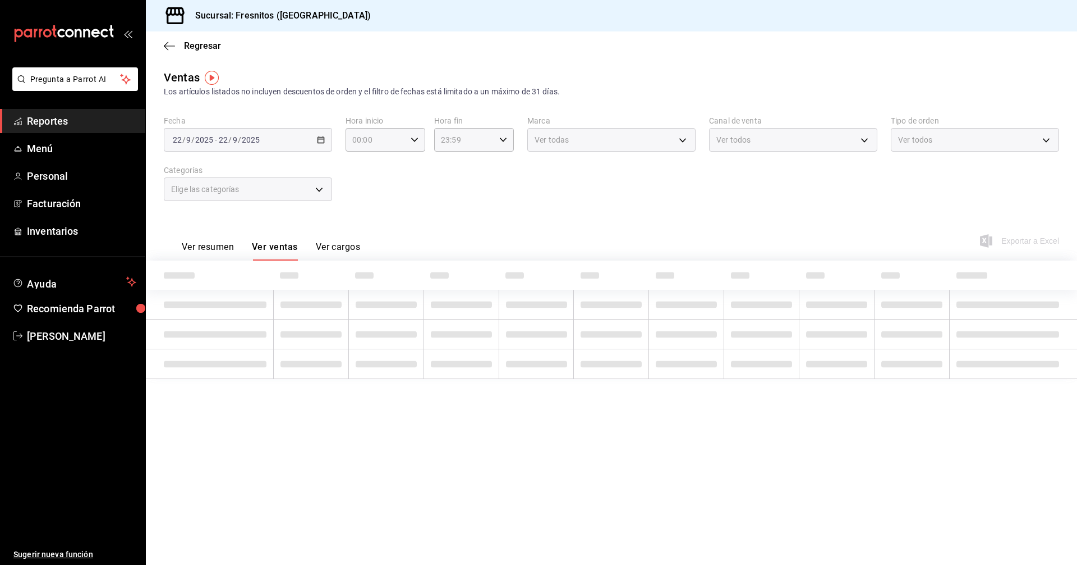
type input "3dd7130d-623f-496b-8afd-ecd7a4aa8457,595c7a15-2ed7-41c2-b782-00710019d552"
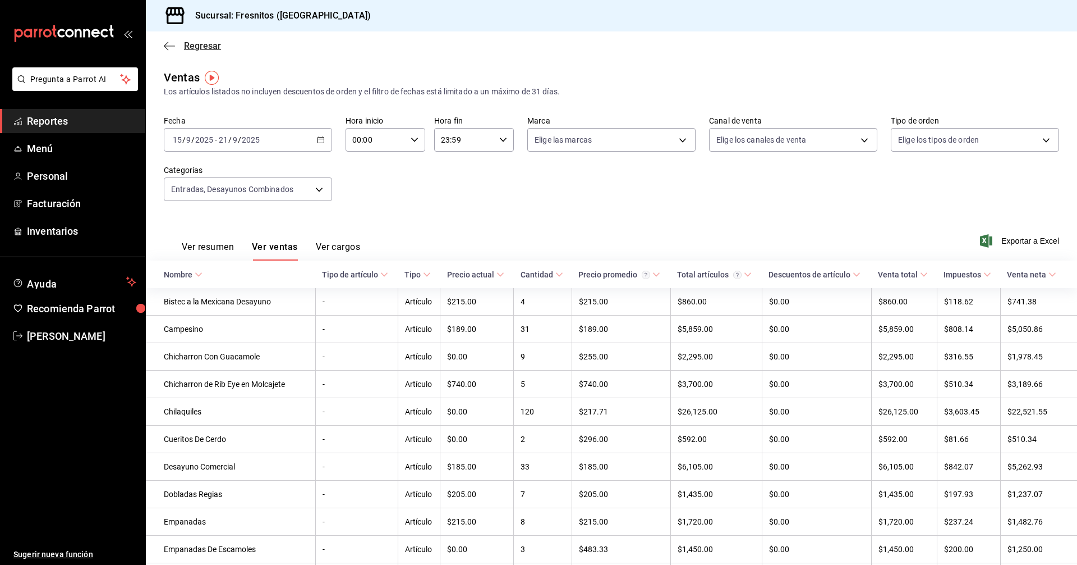
click at [205, 48] on span "Regresar" at bounding box center [202, 45] width 37 height 11
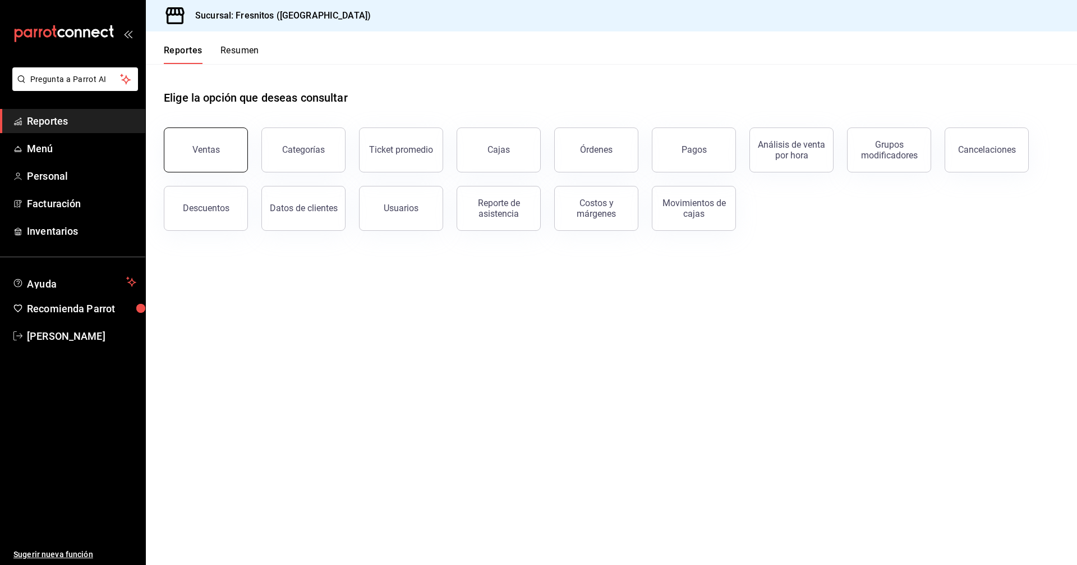
click at [213, 137] on button "Ventas" at bounding box center [206, 149] width 84 height 45
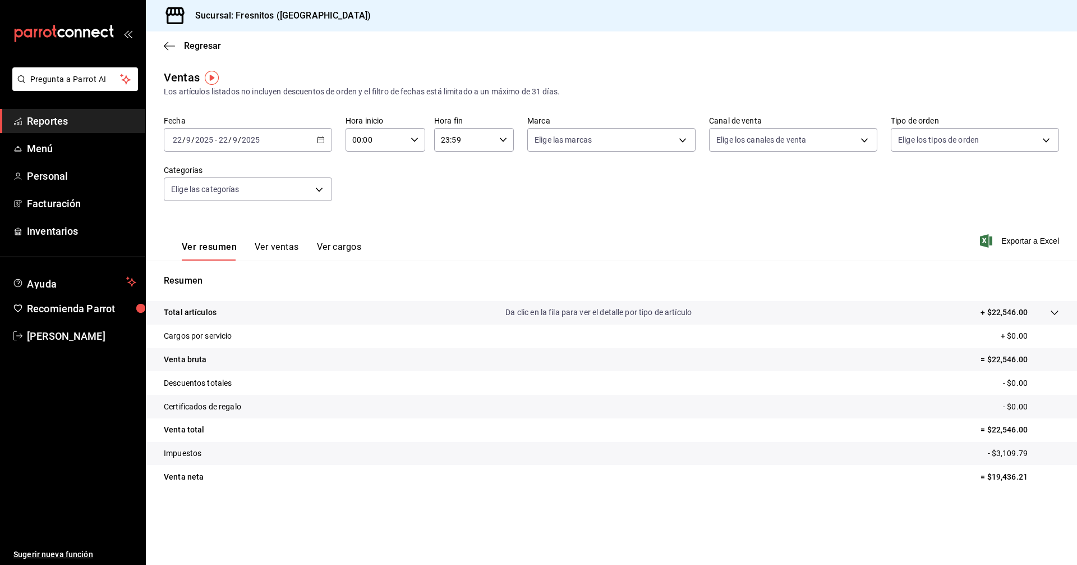
click at [323, 135] on div "[DATE] [DATE] - [DATE] [DATE]" at bounding box center [248, 140] width 168 height 24
click at [198, 275] on span "Rango de fechas" at bounding box center [216, 275] width 87 height 12
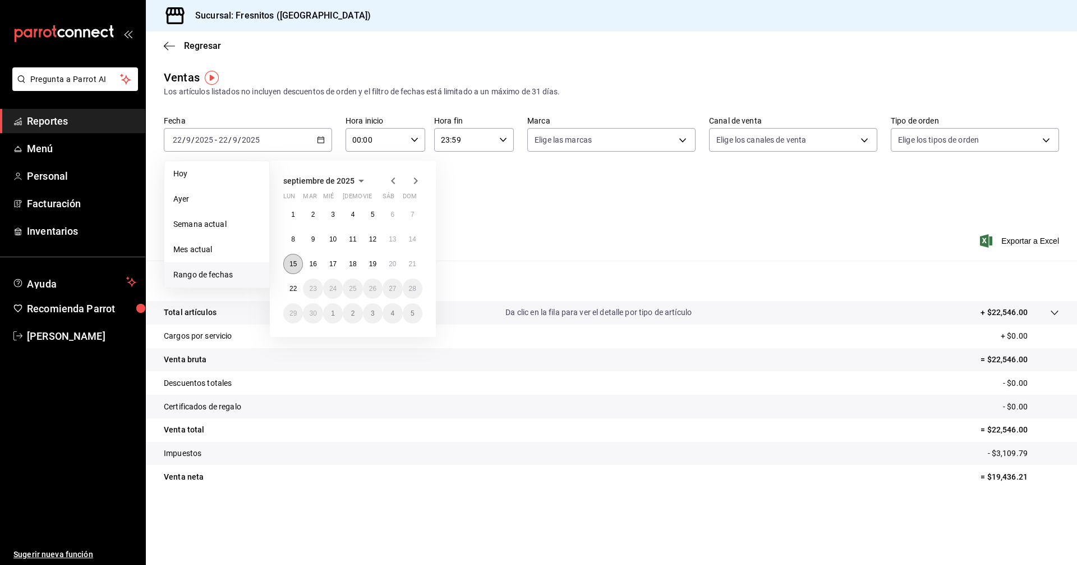
click at [289, 259] on button "15" at bounding box center [293, 264] width 20 height 20
click at [409, 268] on button "21" at bounding box center [413, 264] width 20 height 20
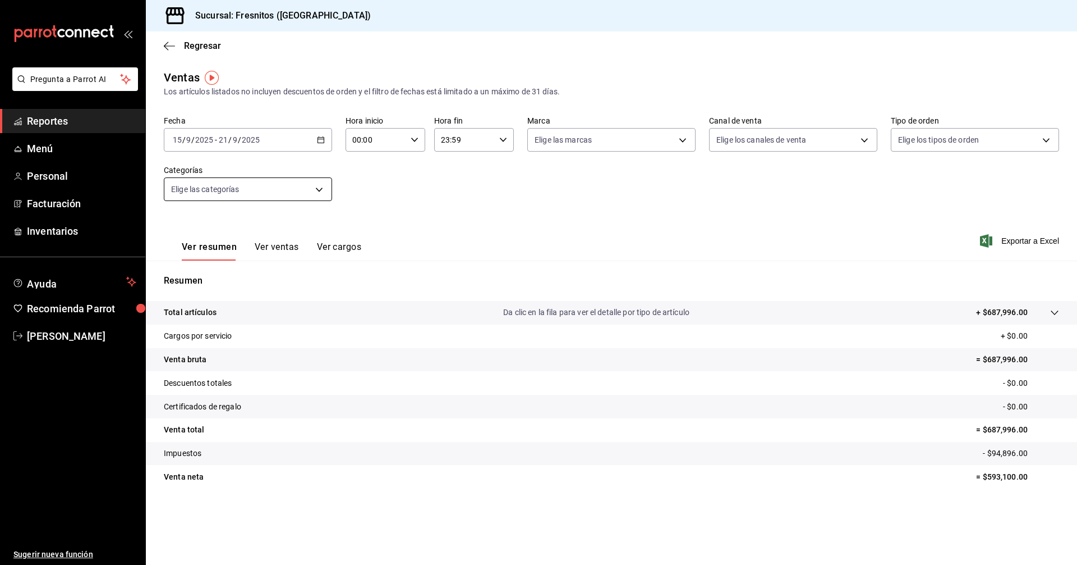
click at [310, 190] on body "Pregunta a Parrot AI Reportes Menú Personal Facturación Inventarios Ayuda Recom…" at bounding box center [538, 282] width 1077 height 565
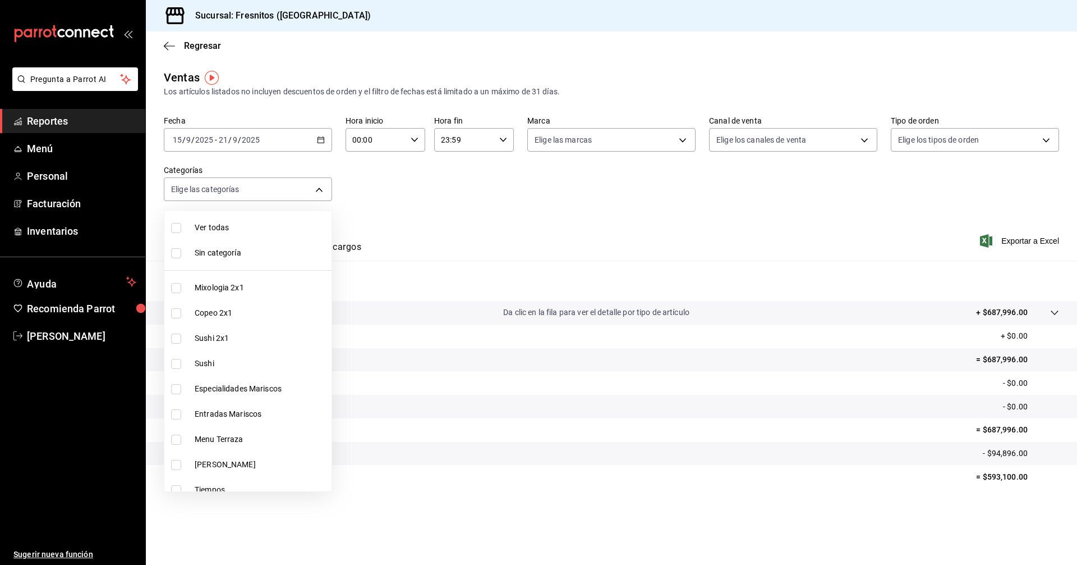
click at [178, 337] on input "checkbox" at bounding box center [176, 338] width 10 height 10
checkbox input "true"
type input "dcc9583c-2279-4989-b22b-c3749c510ee4"
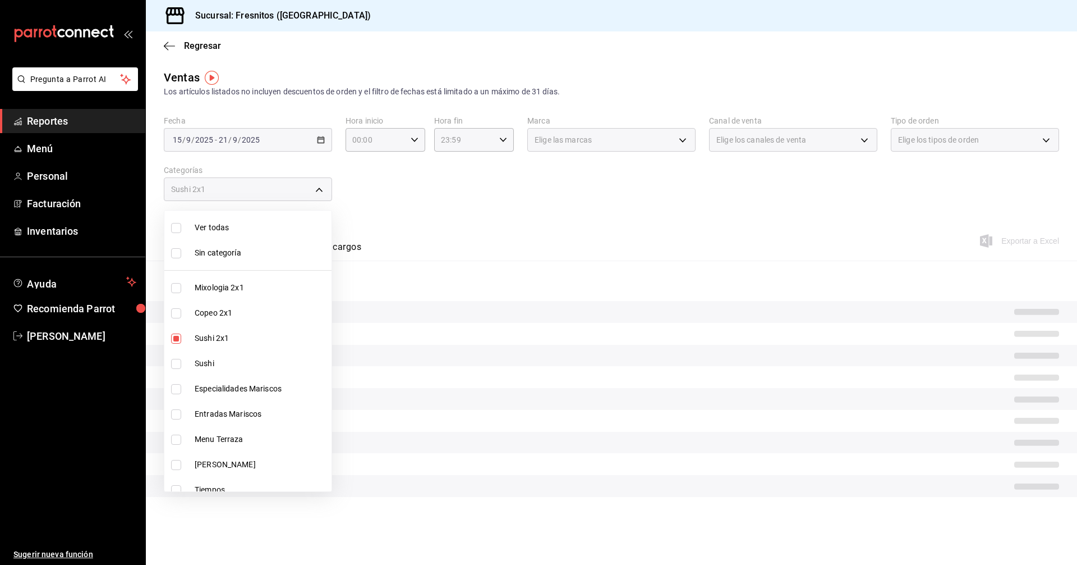
click at [175, 367] on input "checkbox" at bounding box center [176, 364] width 10 height 10
checkbox input "true"
type input "dcc9583c-2279-4989-b22b-c3749c510ee4,3c99a77a-98bb-40f9-9ecd-4acfdb9a8272"
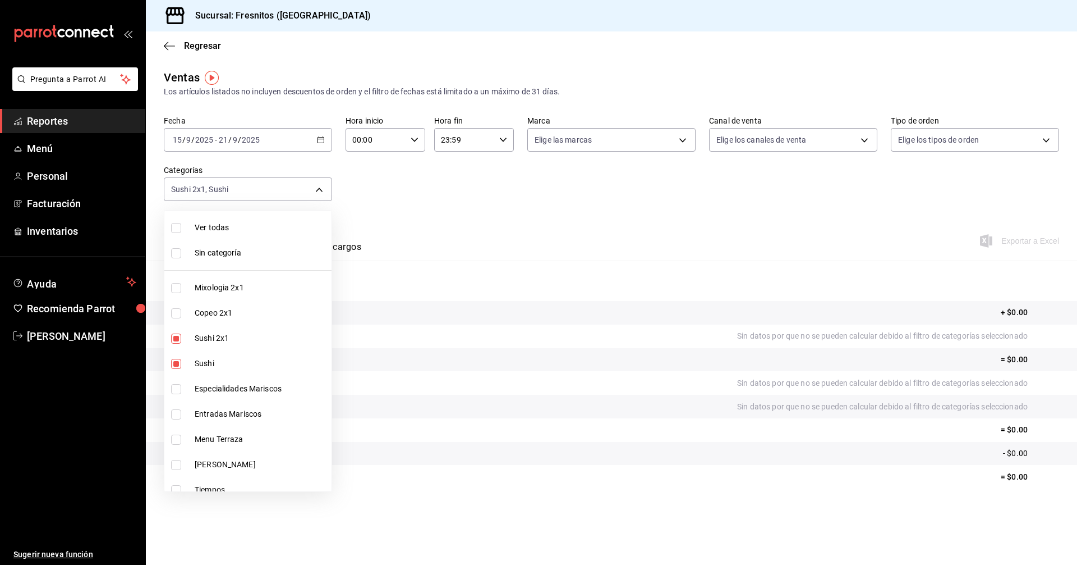
click at [490, 239] on div at bounding box center [538, 282] width 1077 height 565
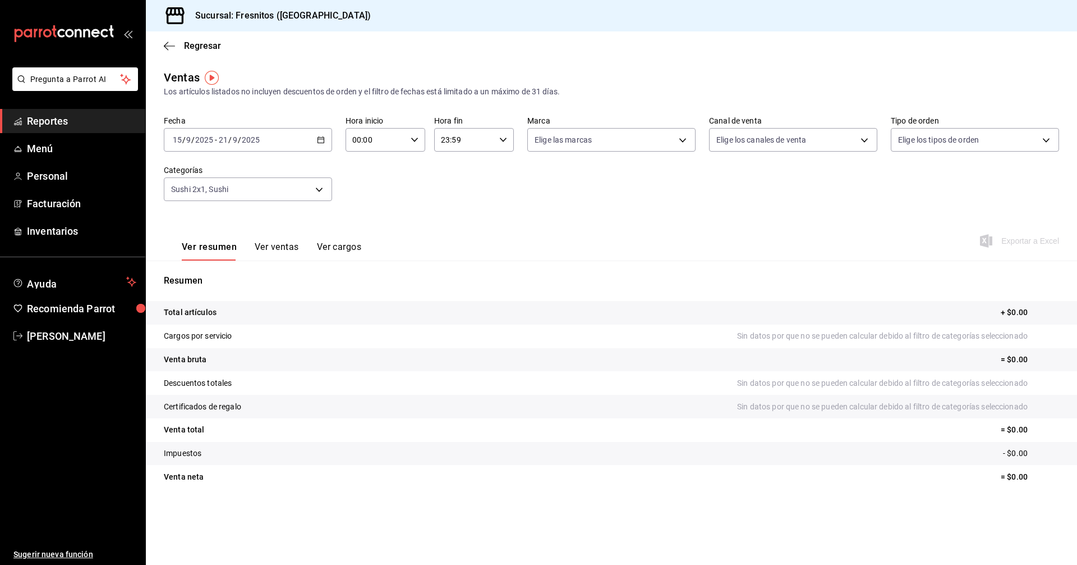
click at [261, 247] on button "Ver ventas" at bounding box center [277, 250] width 44 height 19
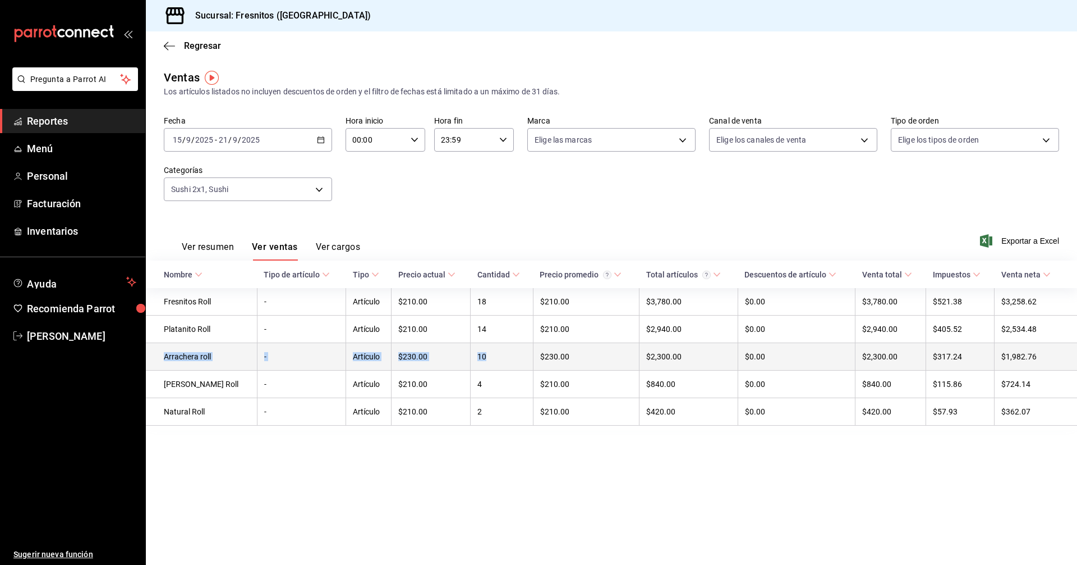
drag, startPoint x: 498, startPoint y: 365, endPoint x: 165, endPoint y: 362, distance: 333.3
click at [165, 362] on tr "Arrachera roll - Artículo $230.00 10 $230.00 $2,300.00 $0.00 $2,300.00 $317.24 …" at bounding box center [612, 356] width 932 height 27
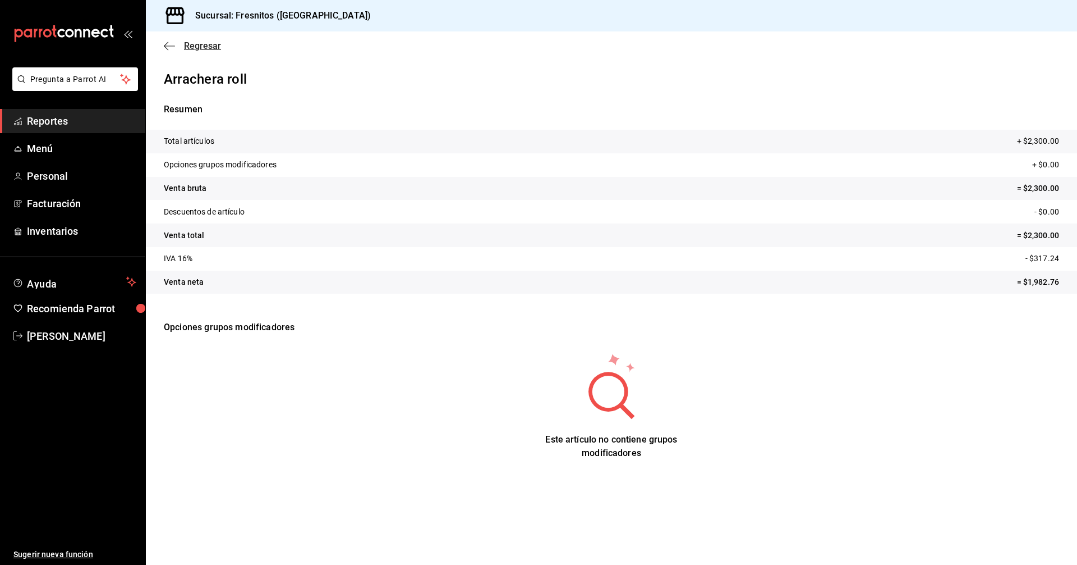
click at [199, 42] on span "Regresar" at bounding box center [202, 45] width 37 height 11
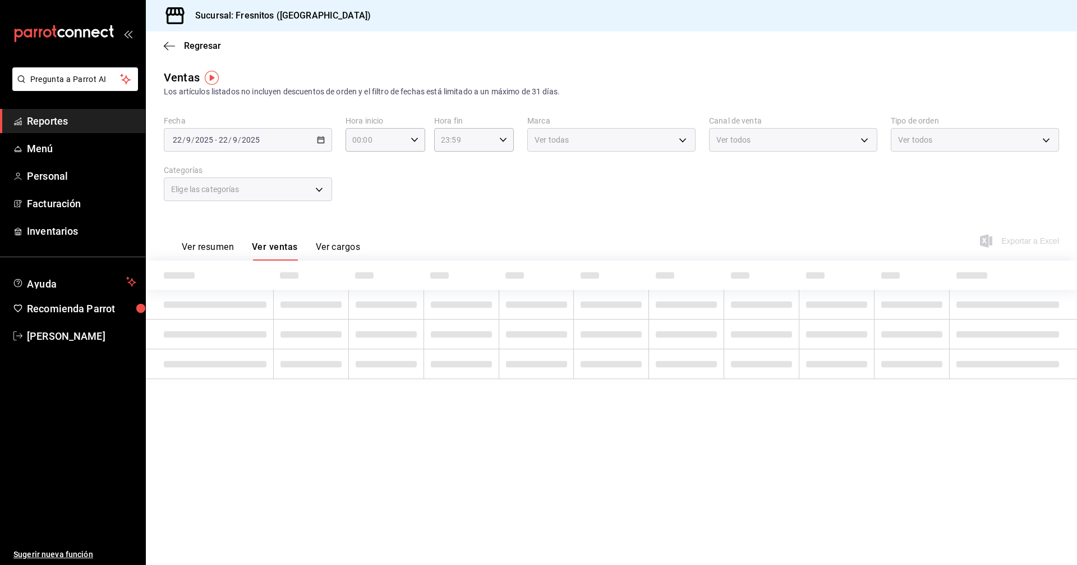
type input "dcc9583c-2279-4989-b22b-c3749c510ee4,3c99a77a-98bb-40f9-9ecd-4acfdb9a8272"
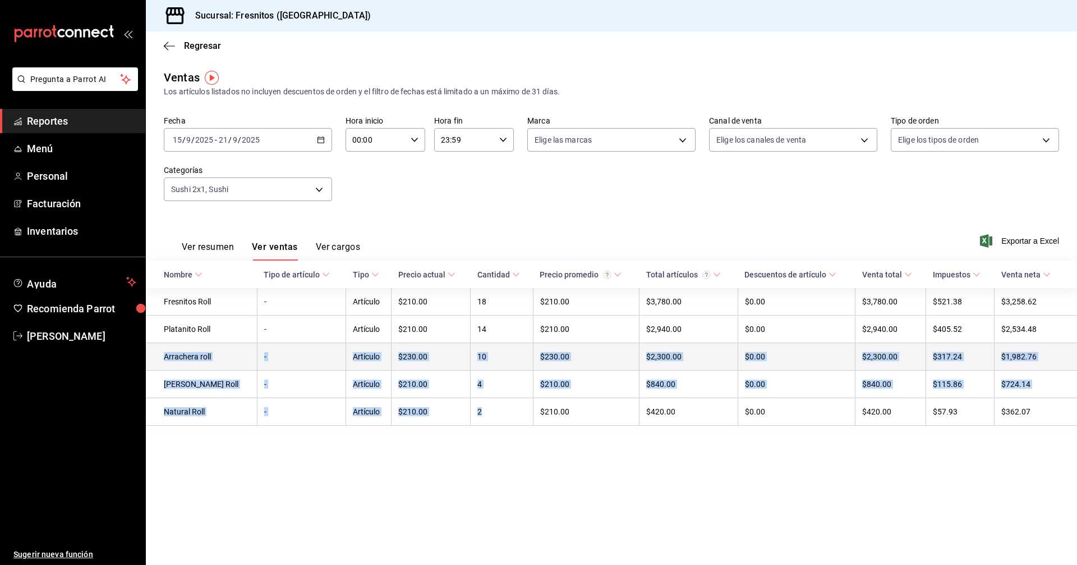
drag, startPoint x: 497, startPoint y: 425, endPoint x: 161, endPoint y: 357, distance: 342.4
click at [161, 357] on tbody "Fresnitos Roll - Artículo $210.00 18 $210.00 $3,780.00 $0.00 $3,780.00 $521.38 …" at bounding box center [612, 356] width 932 height 137
copy tbody "Arrachera roll - Artículo $230.00 10 $230.00 $2,300.00 $0.00 $2,300.00 $317.24 …"
click at [772, 200] on div "Fecha [DATE] [DATE] - [DATE] [DATE] Hora inicio 00:00 Hora inicio Hora fin 23:5…" at bounding box center [612, 165] width 896 height 99
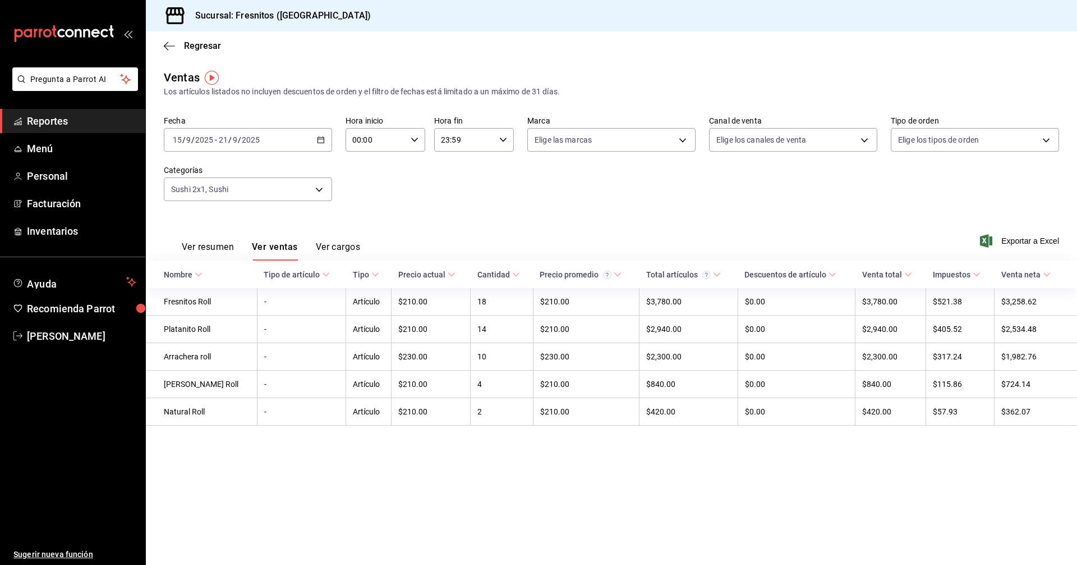
click at [323, 137] on \(Stroke\) "button" at bounding box center [321, 140] width 7 height 6
click at [217, 277] on span "Rango de fechas" at bounding box center [216, 275] width 87 height 12
click at [583, 202] on div "Fecha [DATE] [DATE] - [DATE] [DATE] Hora inicio 00:00 Hora inicio Hora fin 23:5…" at bounding box center [612, 165] width 896 height 99
click at [322, 186] on body "Pregunta a Parrot AI Reportes Menú Personal Facturación Inventarios Ayuda Recom…" at bounding box center [538, 282] width 1077 height 565
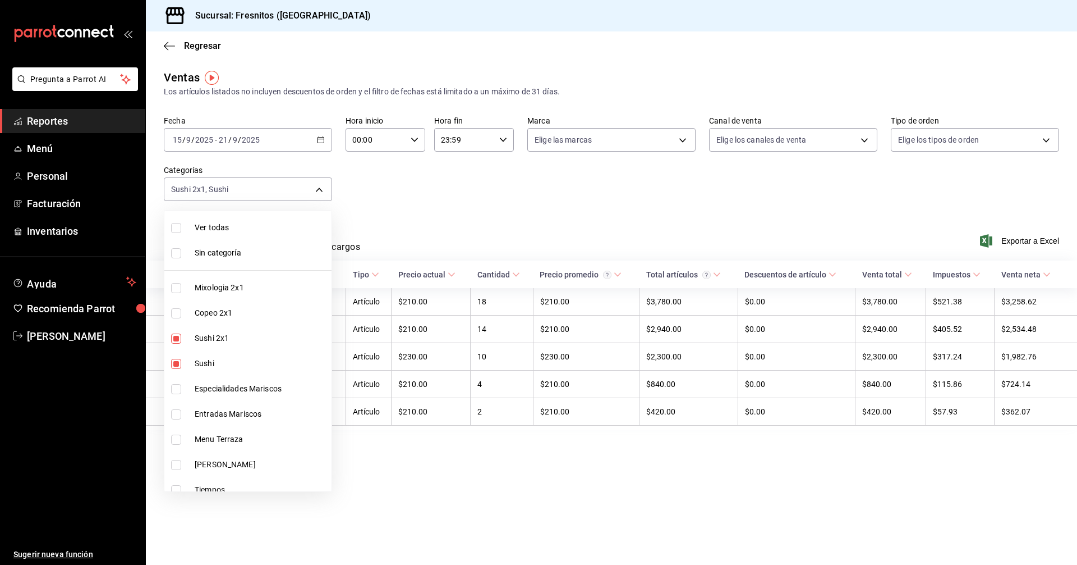
click at [173, 387] on input "checkbox" at bounding box center [176, 389] width 10 height 10
checkbox input "true"
type input "dcc9583c-2279-4989-b22b-c3749c510ee4,3c99a77a-98bb-40f9-9ecd-4acfdb9a8272,2a83d…"
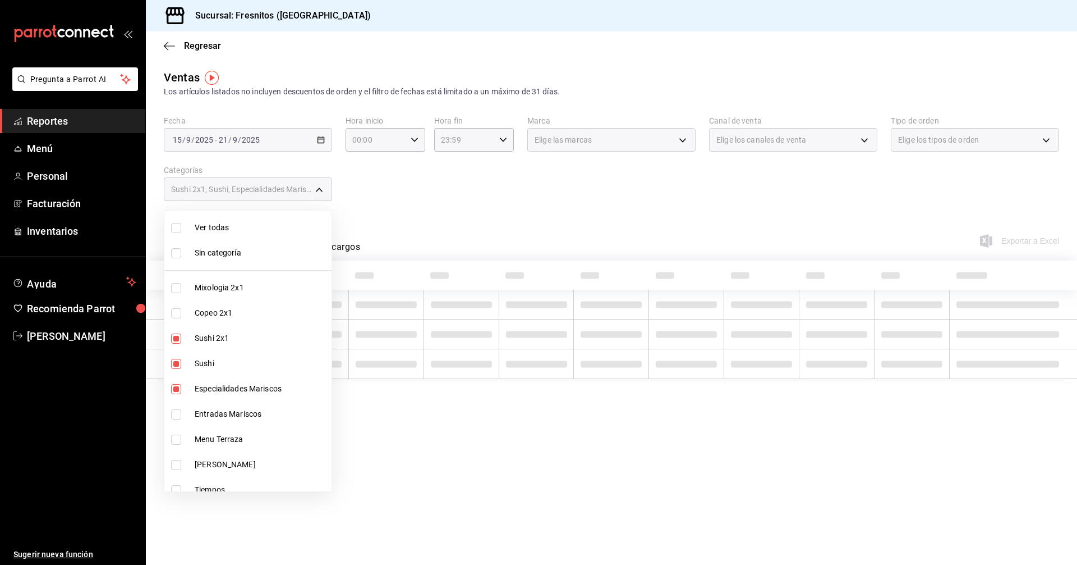
click at [177, 416] on input "checkbox" at bounding box center [176, 414] width 10 height 10
checkbox input "true"
type input "dcc9583c-2279-4989-b22b-c3749c510ee4,3c99a77a-98bb-40f9-9ecd-4acfdb9a8272,2a83d…"
click at [532, 202] on div at bounding box center [538, 282] width 1077 height 565
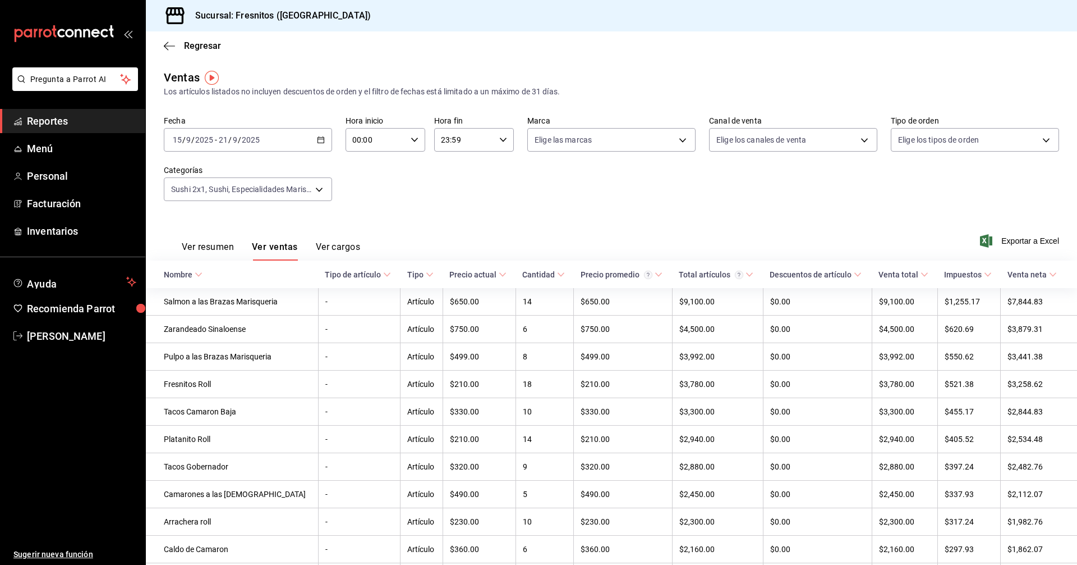
click at [515, 189] on div "Fecha [DATE] [DATE] - [DATE] [DATE] Hora inicio 00:00 Hora inicio Hora fin 23:5…" at bounding box center [612, 165] width 896 height 99
click at [203, 273] on th "Nombre" at bounding box center [232, 273] width 172 height 27
click at [1024, 241] on span "Exportar a Excel" at bounding box center [1021, 240] width 77 height 13
